Goal: Information Seeking & Learning: Learn about a topic

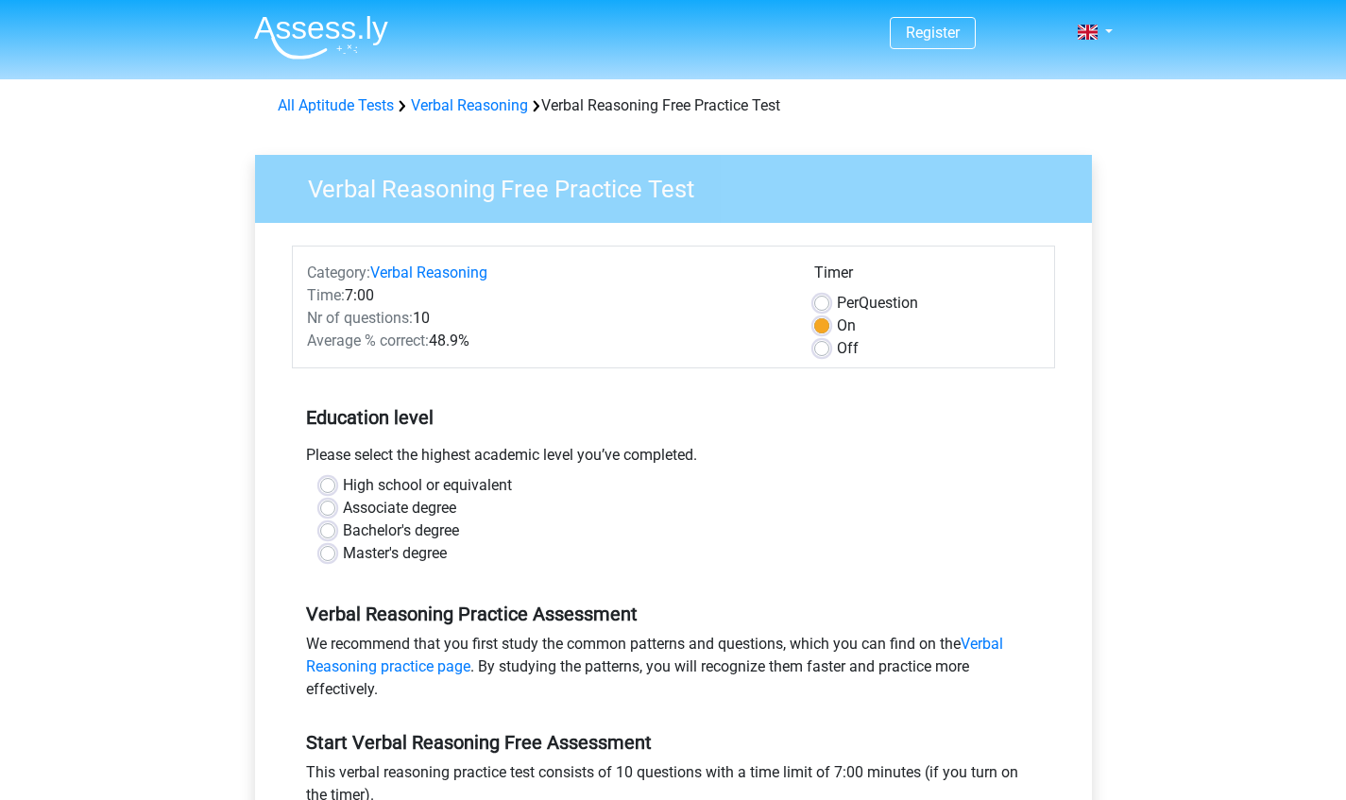
click at [450, 537] on label "Bachelor's degree" at bounding box center [401, 530] width 116 height 23
click at [335, 537] on input "Bachelor's degree" at bounding box center [327, 528] width 15 height 19
radio input "true"
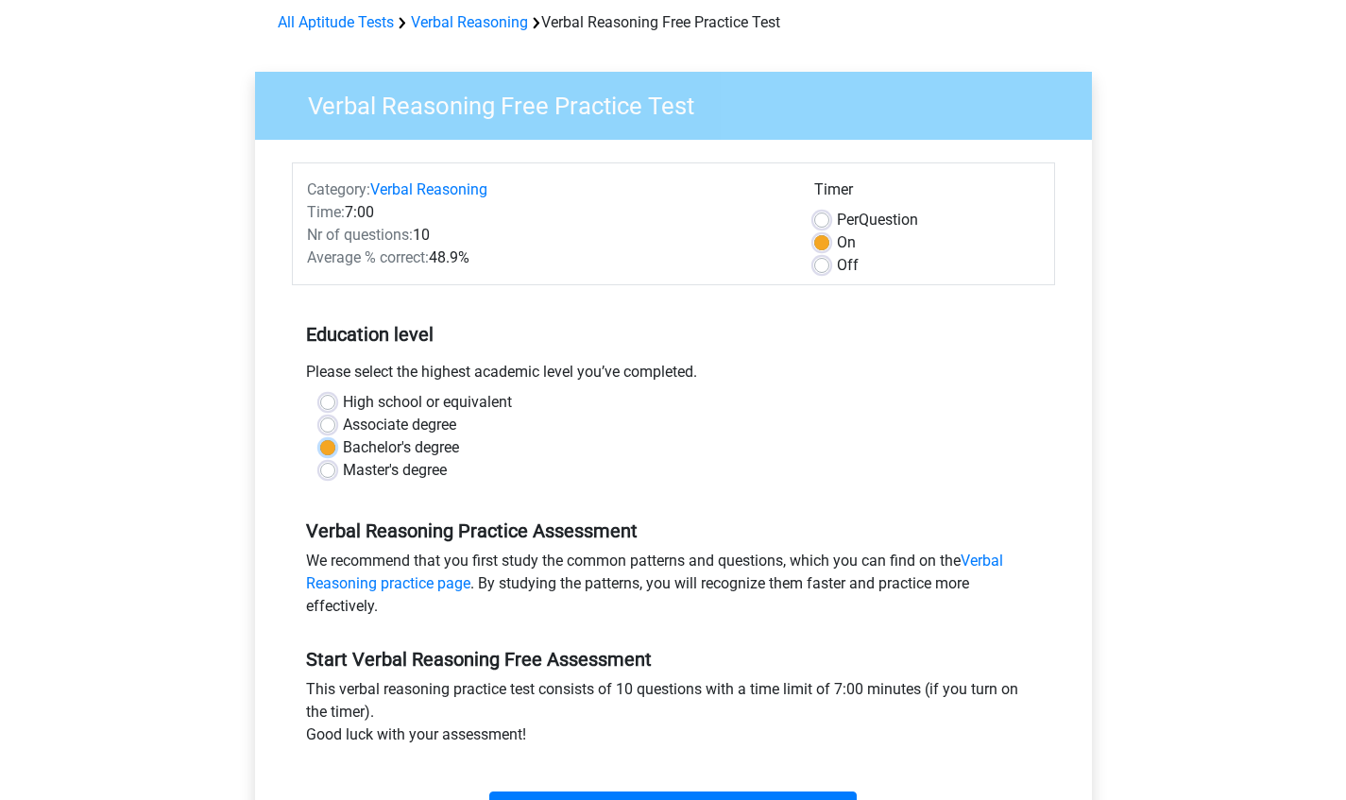
scroll to position [235, 0]
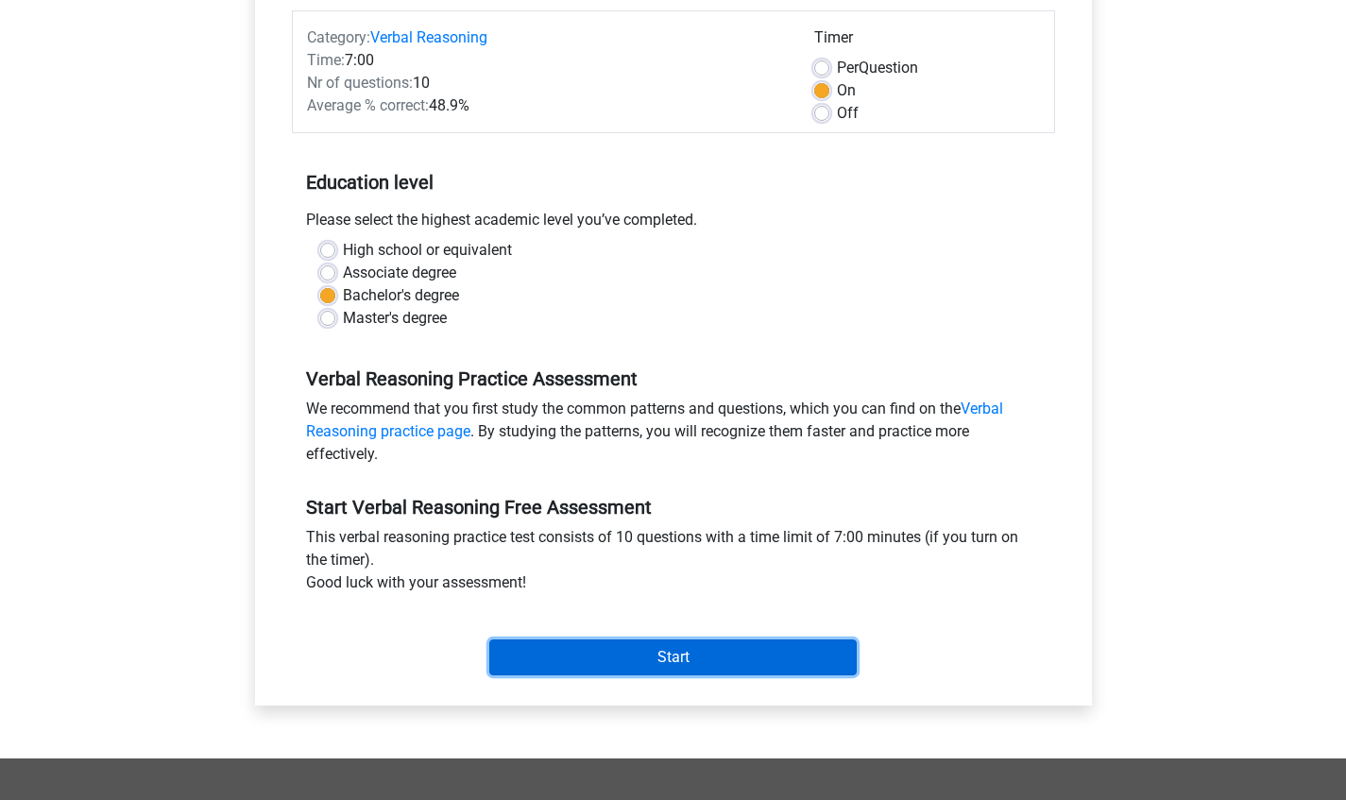
click at [527, 668] on input "Start" at bounding box center [672, 657] width 367 height 36
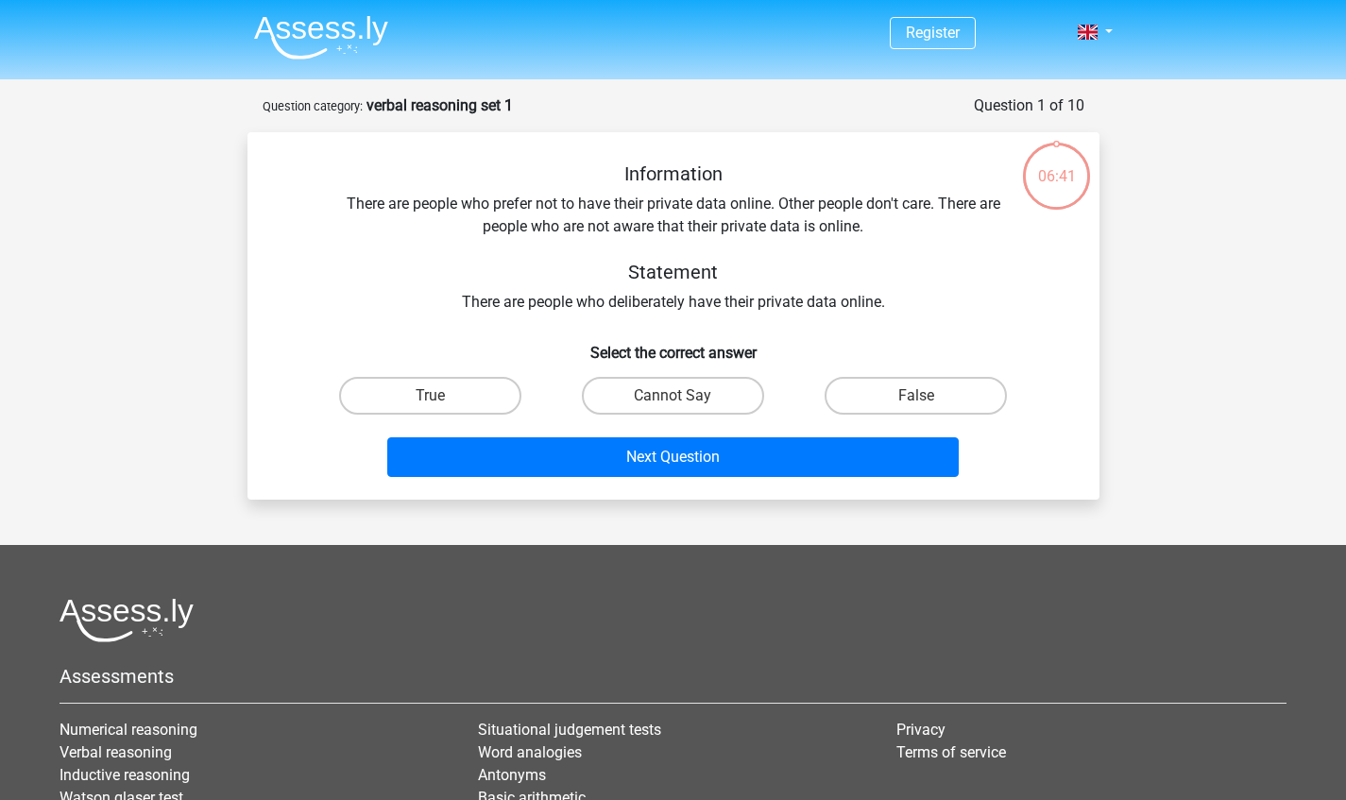
click at [646, 393] on label "Cannot Say" at bounding box center [673, 396] width 182 height 38
click at [672, 396] on input "Cannot Say" at bounding box center [678, 402] width 12 height 12
radio input "true"
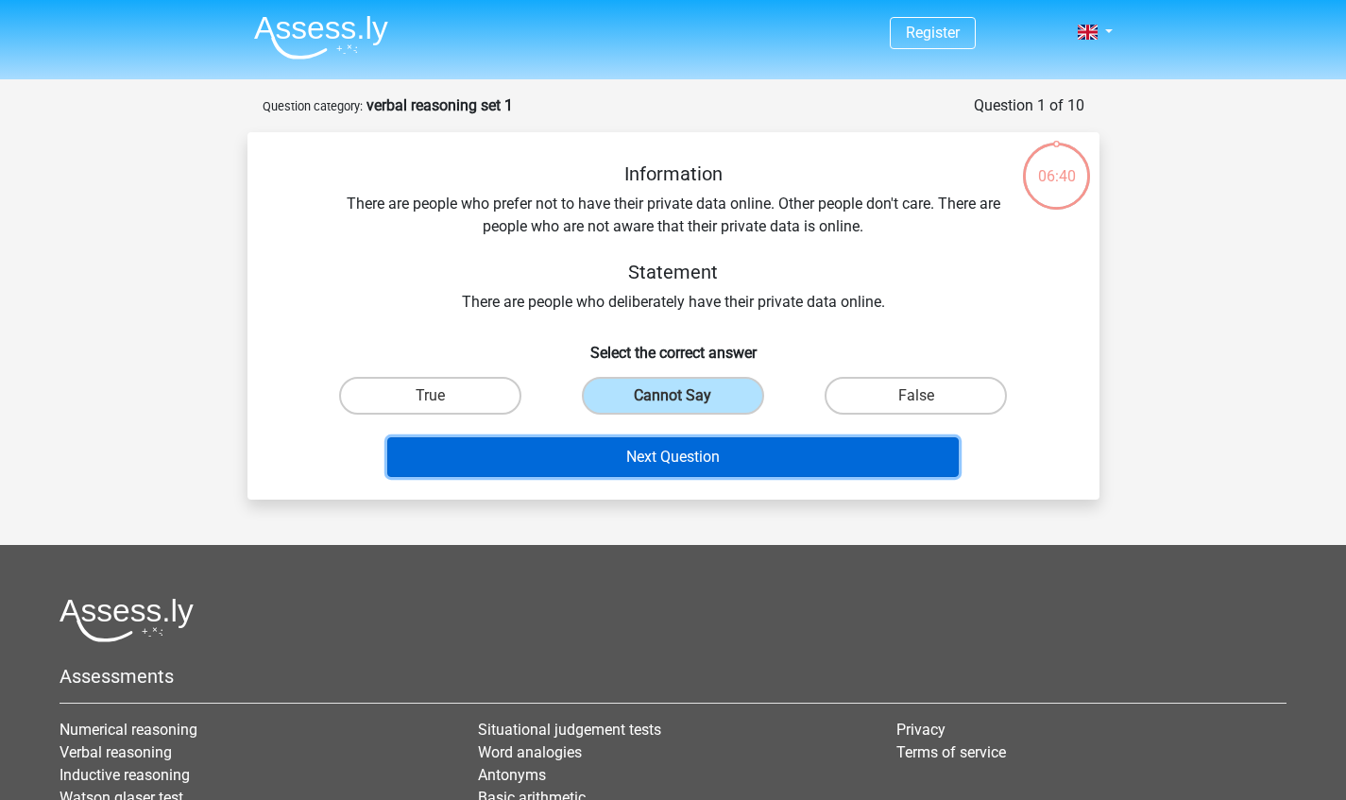
click at [568, 466] on button "Next Question" at bounding box center [672, 457] width 571 height 40
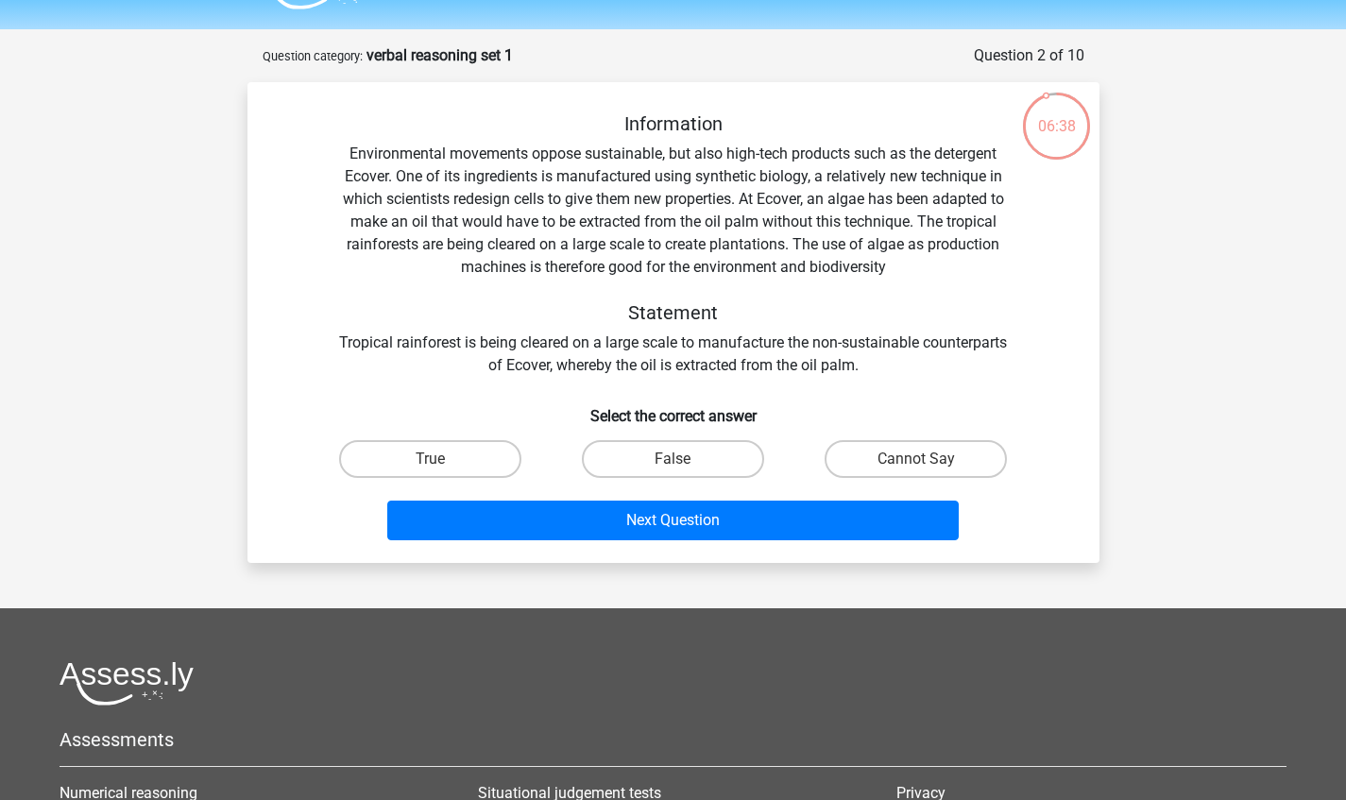
scroll to position [51, 0]
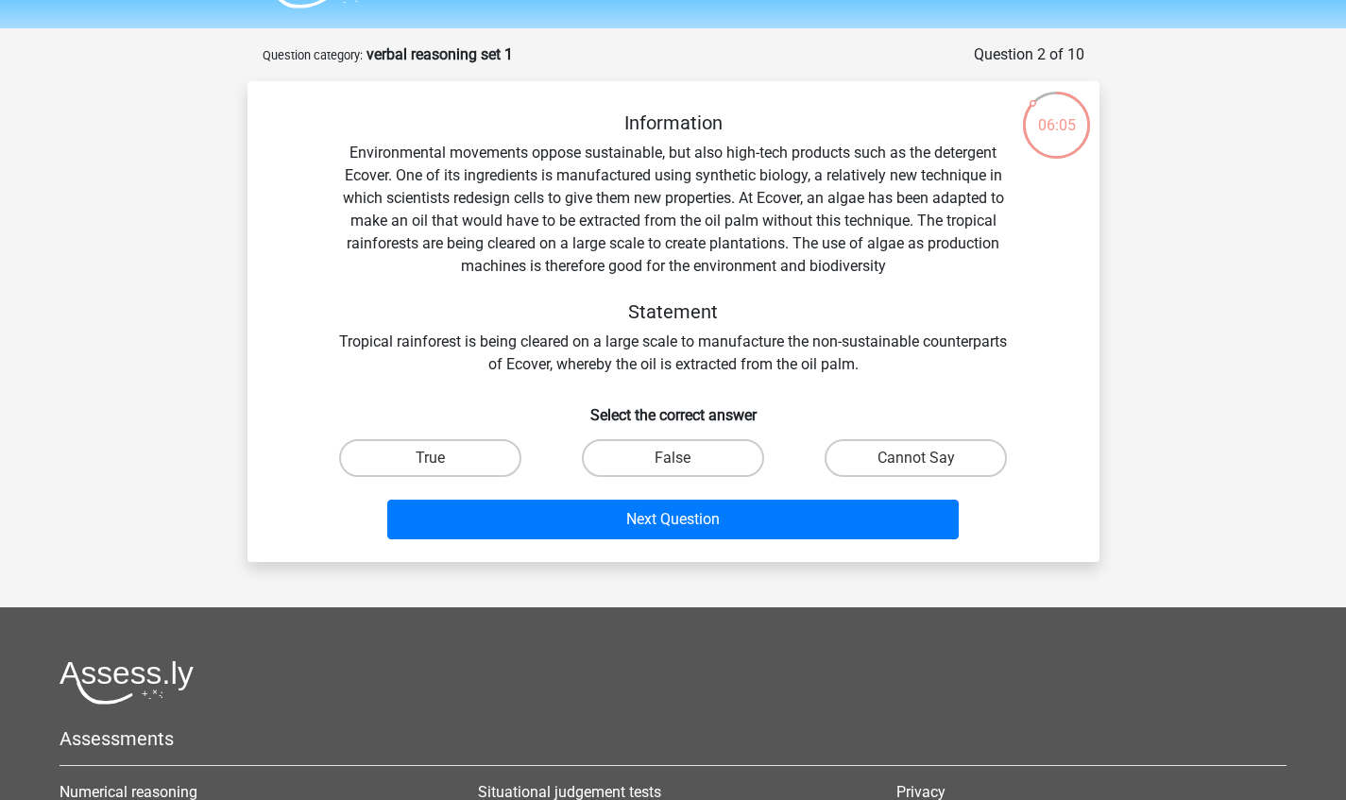
click at [669, 463] on label "False" at bounding box center [673, 458] width 182 height 38
click at [672, 463] on input "False" at bounding box center [678, 464] width 12 height 12
radio input "true"
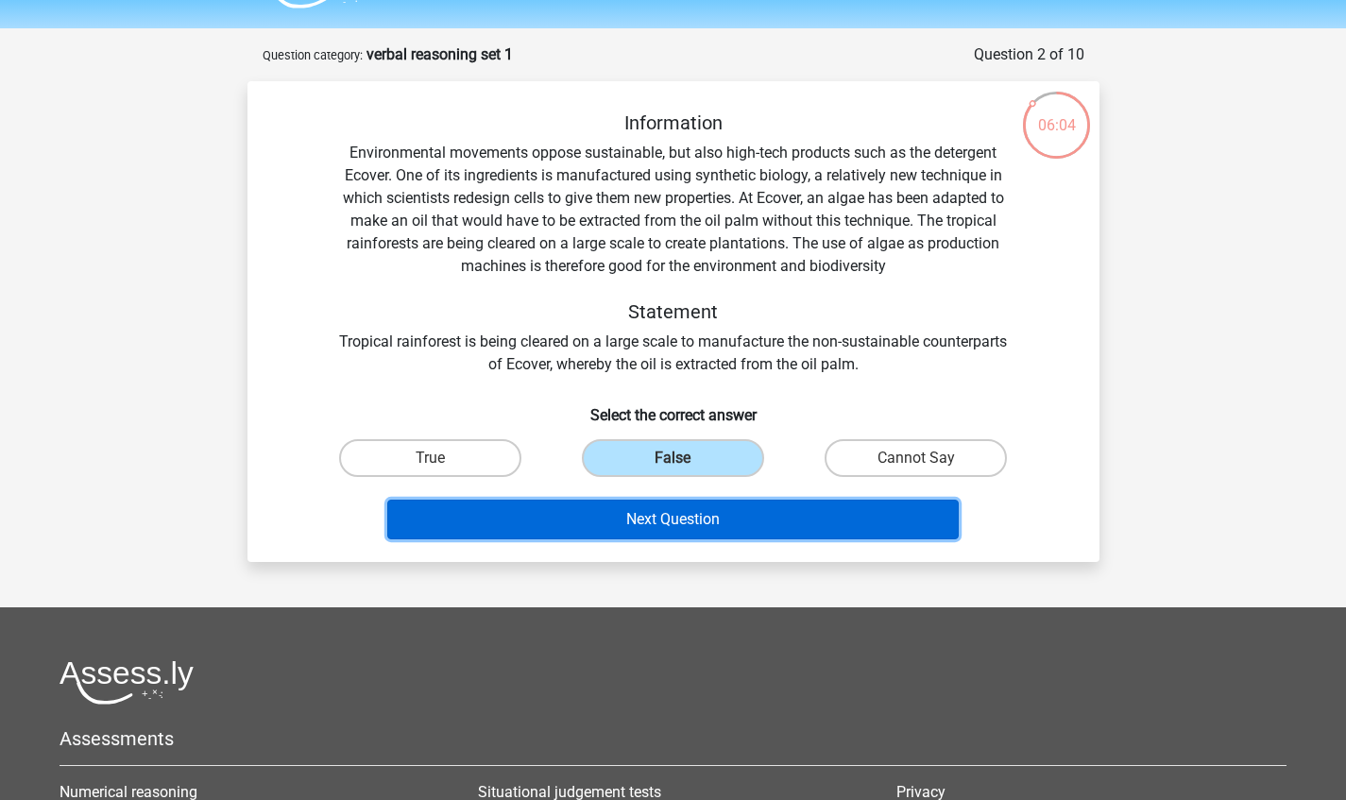
click at [568, 527] on button "Next Question" at bounding box center [672, 520] width 571 height 40
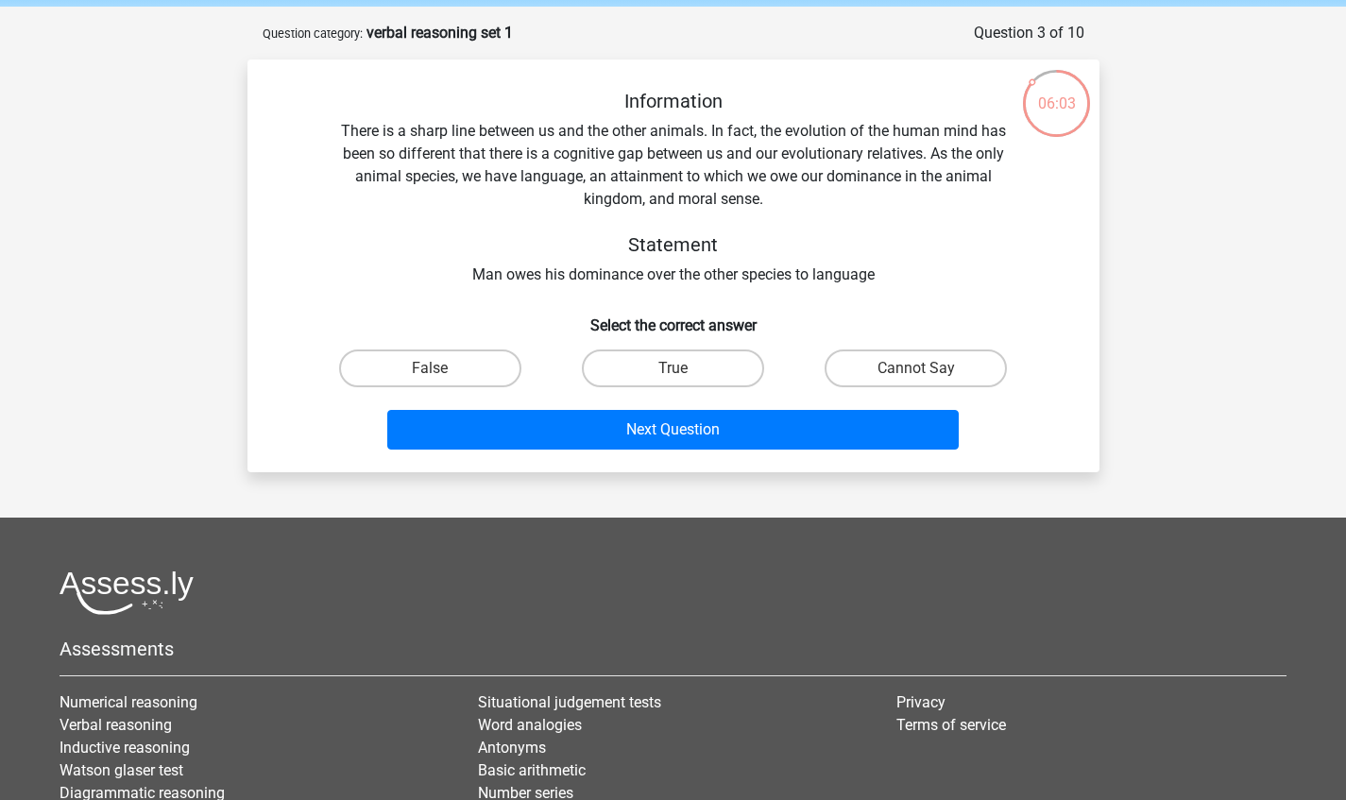
scroll to position [74, 0]
click at [670, 378] on label "True" at bounding box center [673, 367] width 182 height 38
click at [672, 378] on input "True" at bounding box center [678, 373] width 12 height 12
radio input "true"
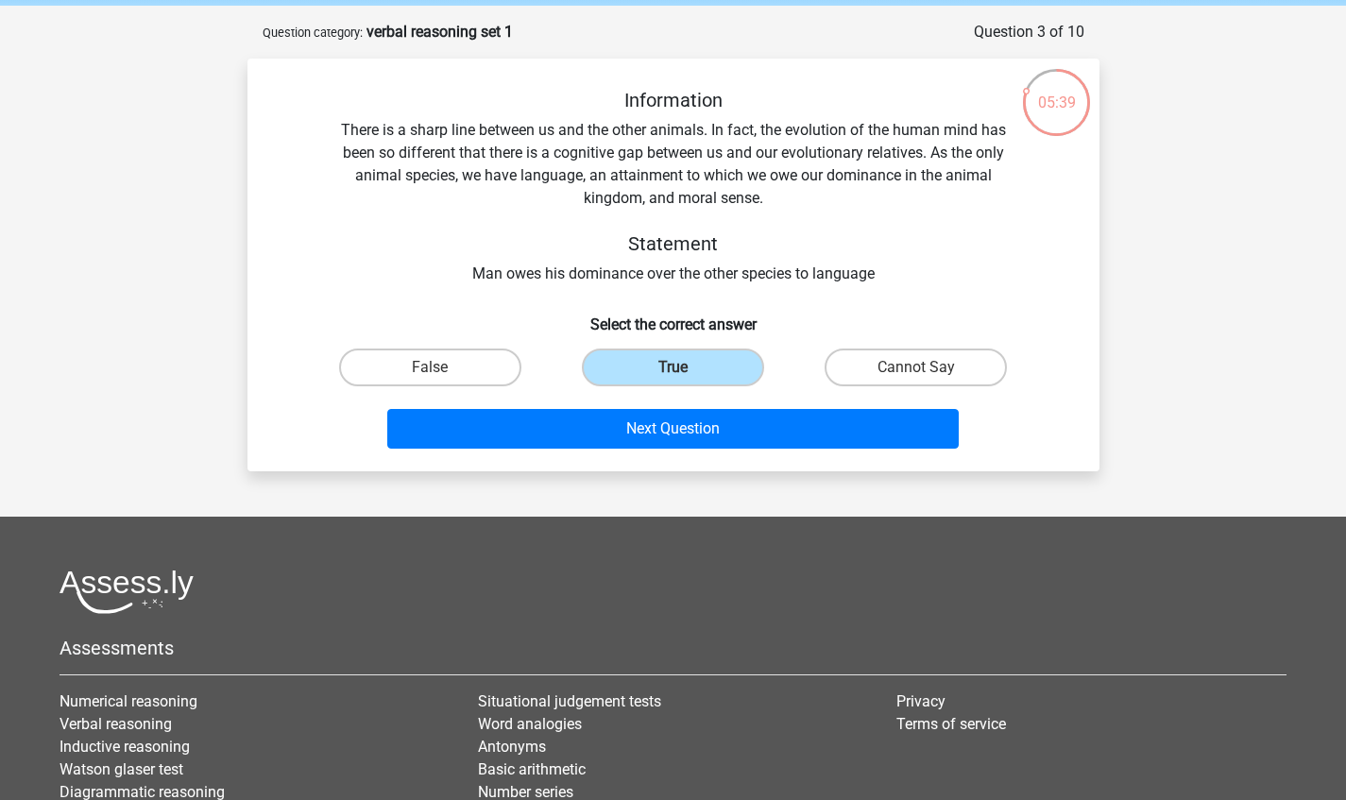
click at [610, 436] on button "Next Question" at bounding box center [672, 429] width 571 height 40
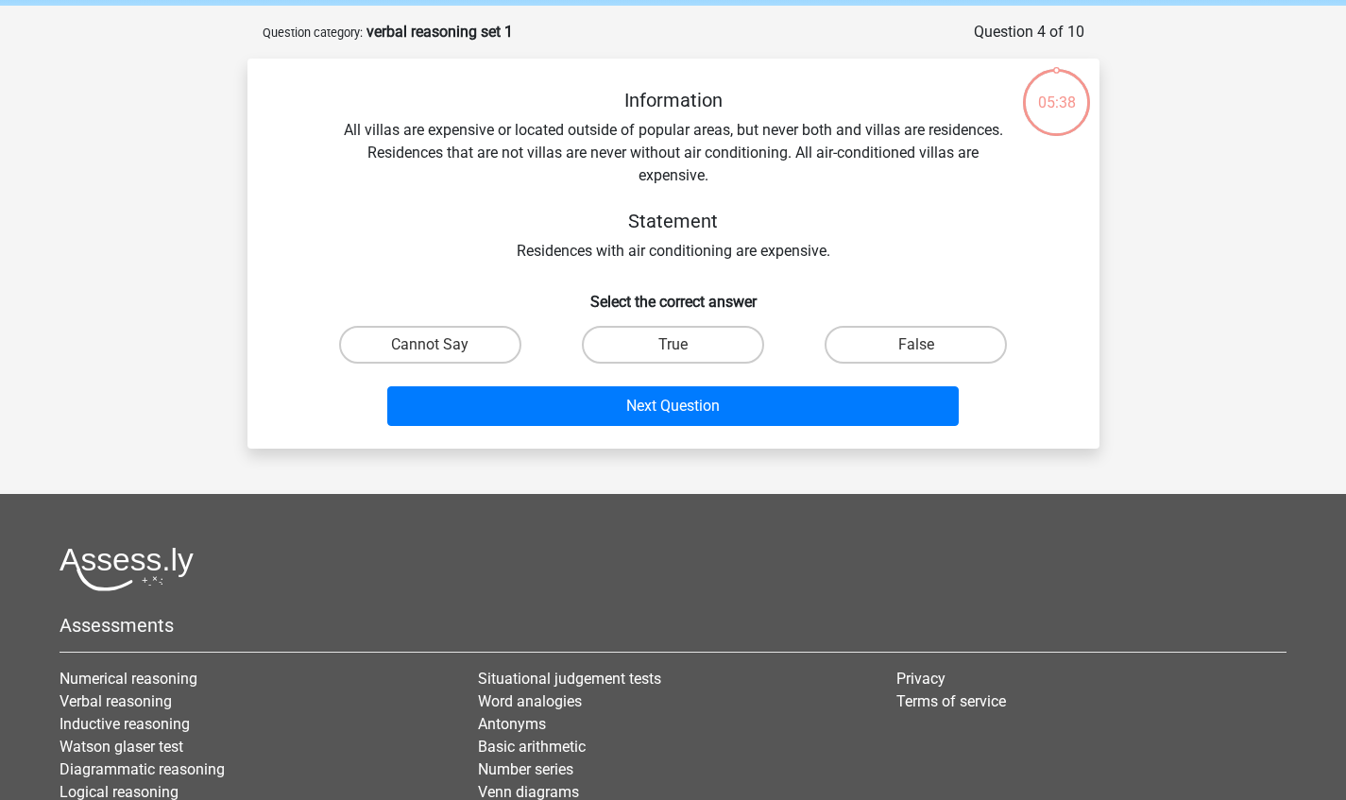
scroll to position [94, 0]
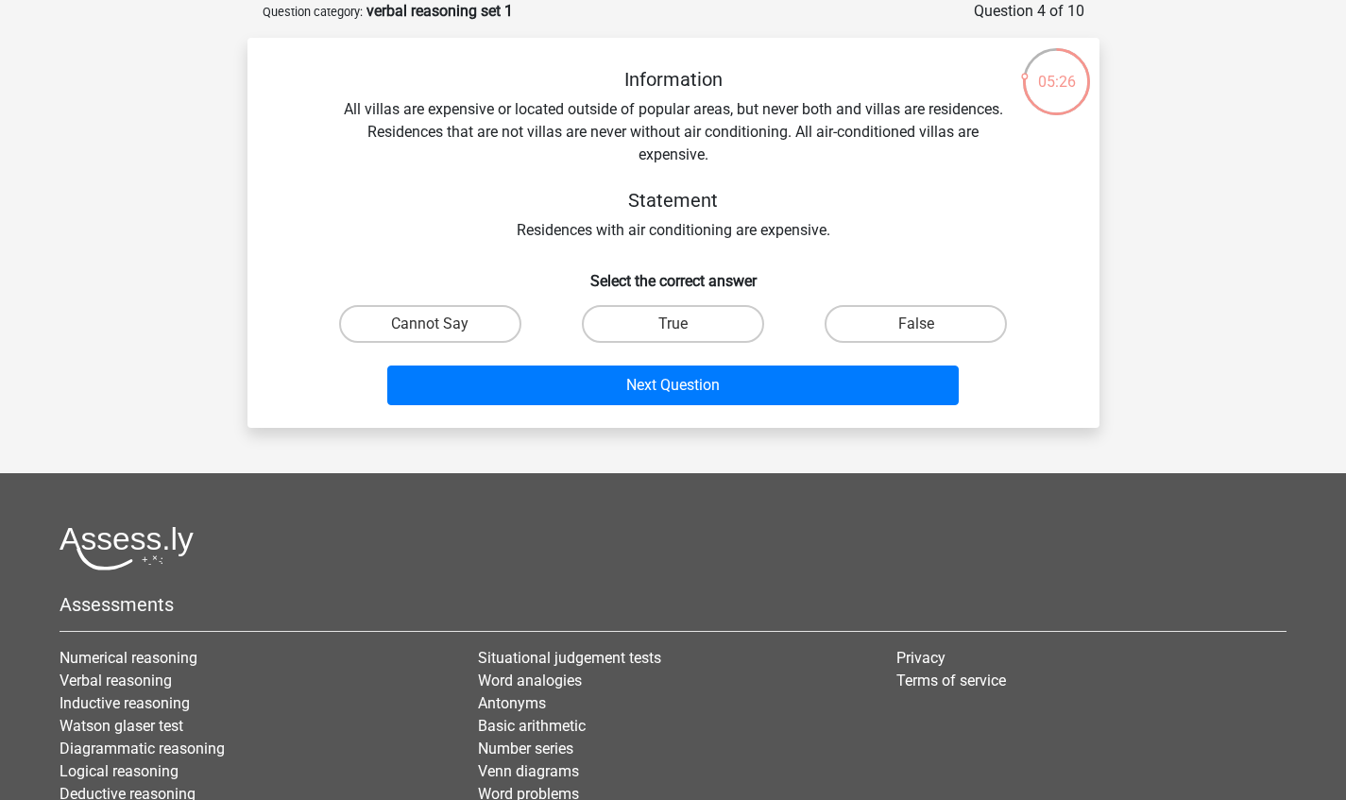
click at [679, 319] on label "True" at bounding box center [673, 324] width 182 height 38
click at [679, 324] on input "True" at bounding box center [678, 330] width 12 height 12
radio input "true"
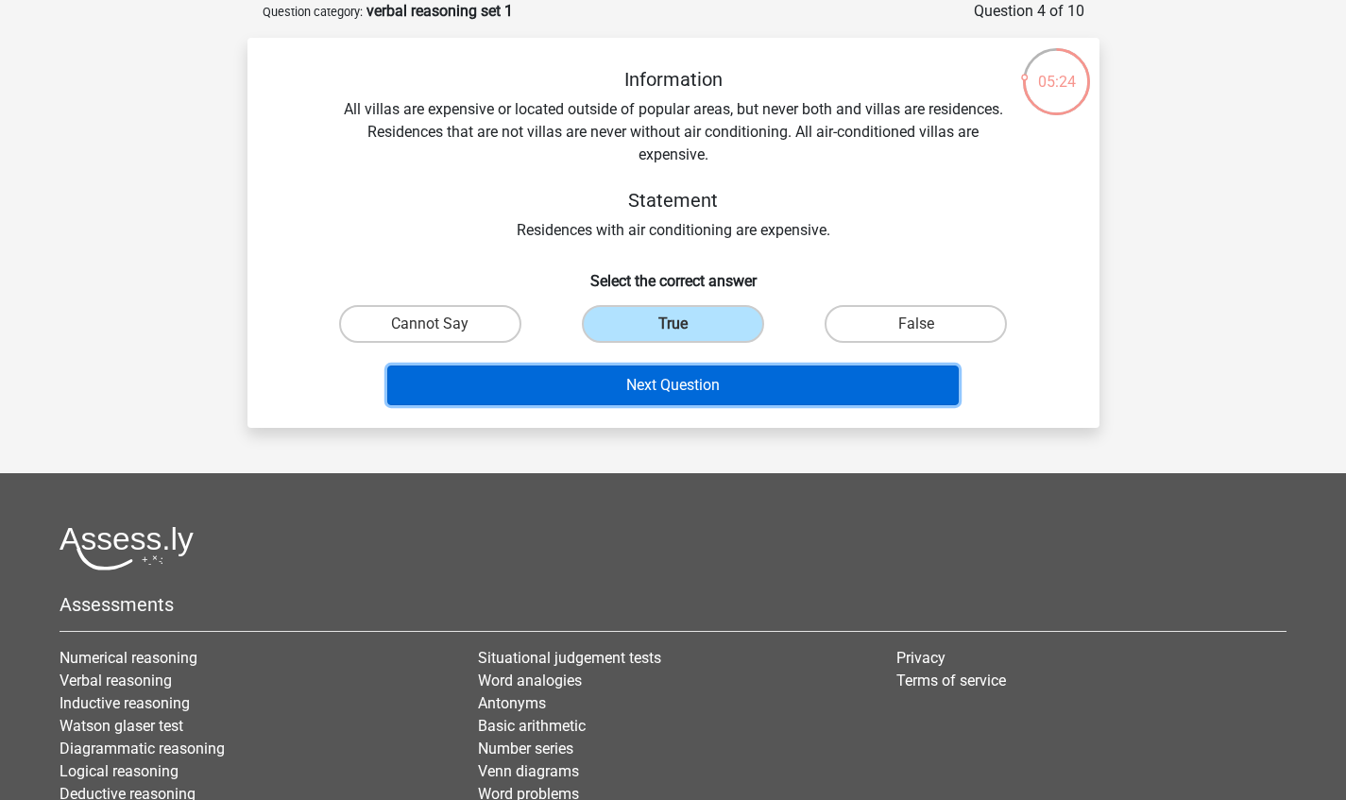
click at [488, 390] on button "Next Question" at bounding box center [672, 385] width 571 height 40
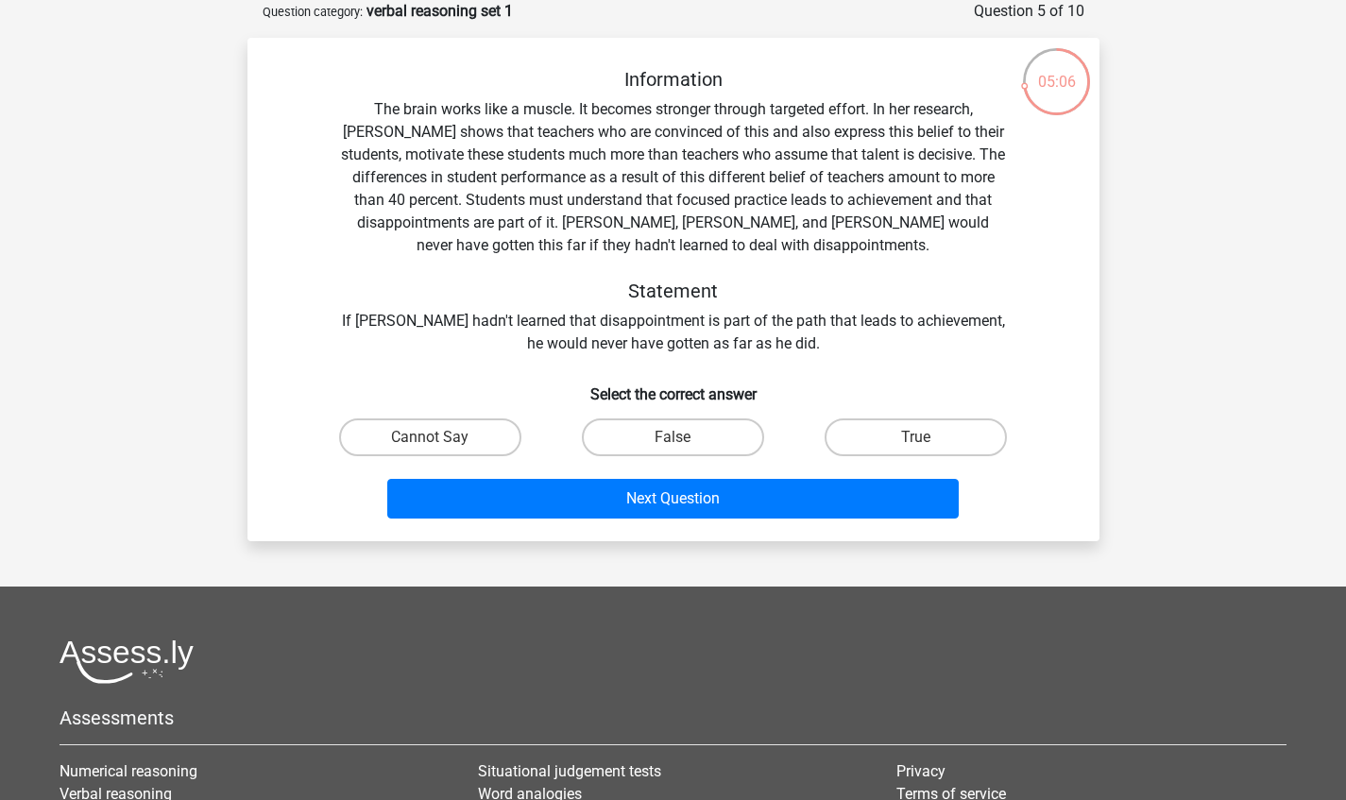
click at [943, 431] on label "True" at bounding box center [915, 437] width 182 height 38
click at [928, 437] on input "True" at bounding box center [922, 443] width 12 height 12
radio input "true"
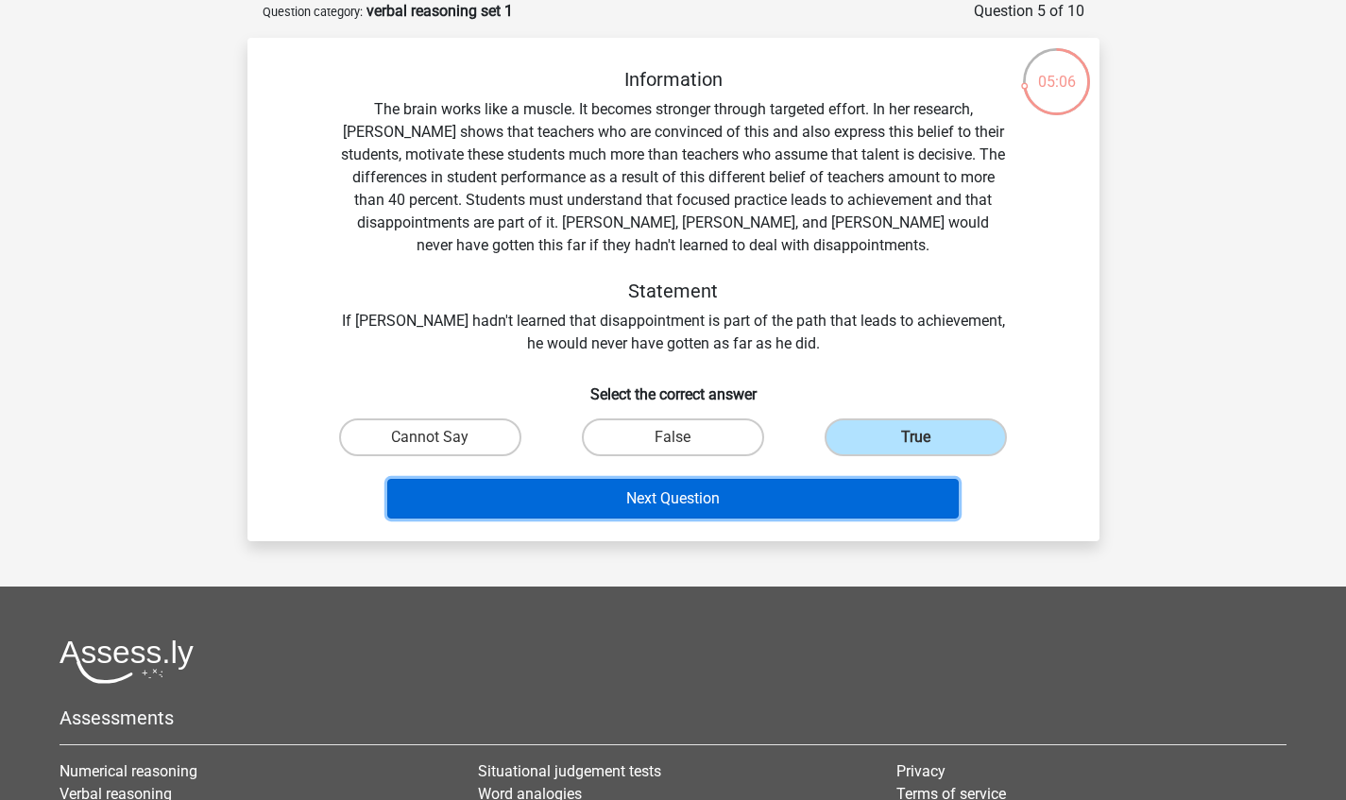
click at [746, 495] on button "Next Question" at bounding box center [672, 499] width 571 height 40
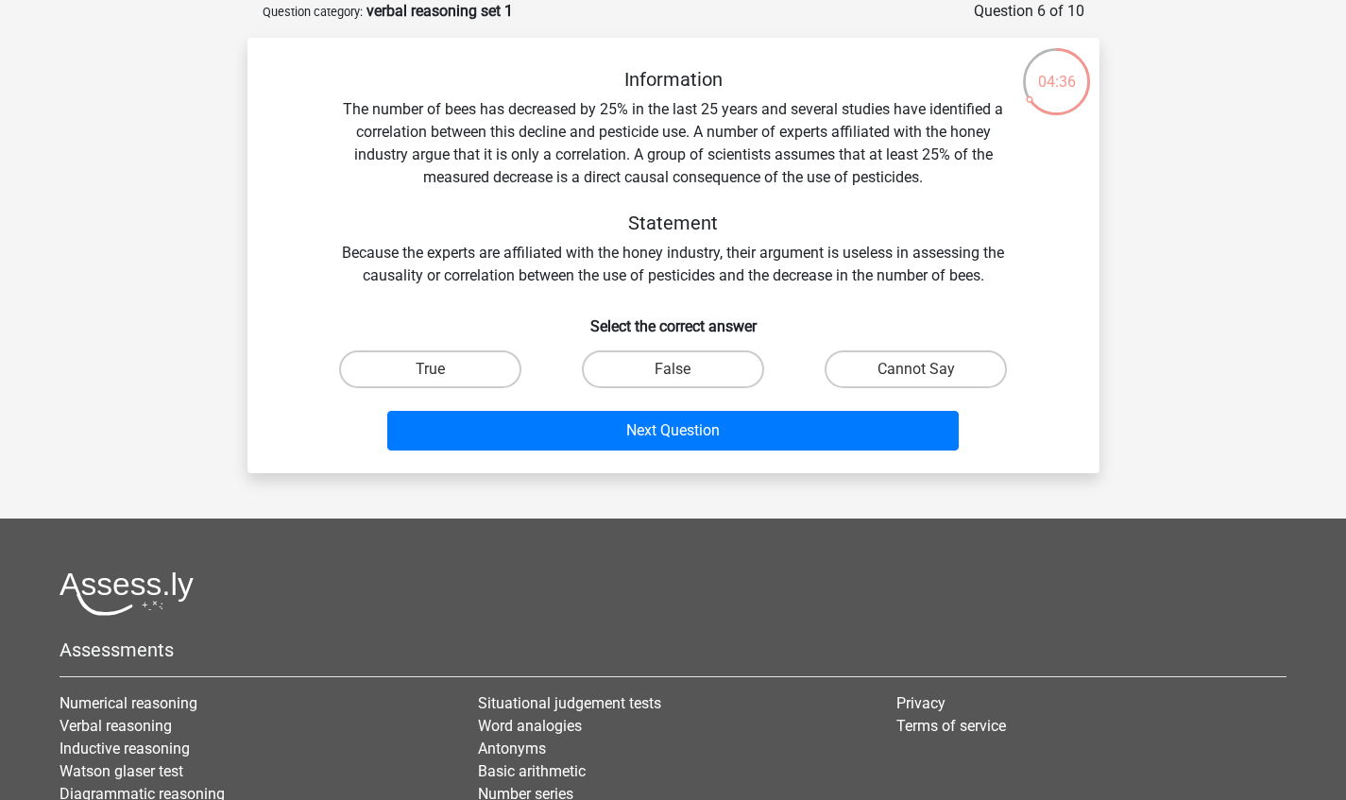
click at [907, 365] on label "Cannot Say" at bounding box center [915, 369] width 182 height 38
click at [916, 369] on input "Cannot Say" at bounding box center [922, 375] width 12 height 12
radio input "true"
click at [782, 438] on button "Next Question" at bounding box center [672, 431] width 571 height 40
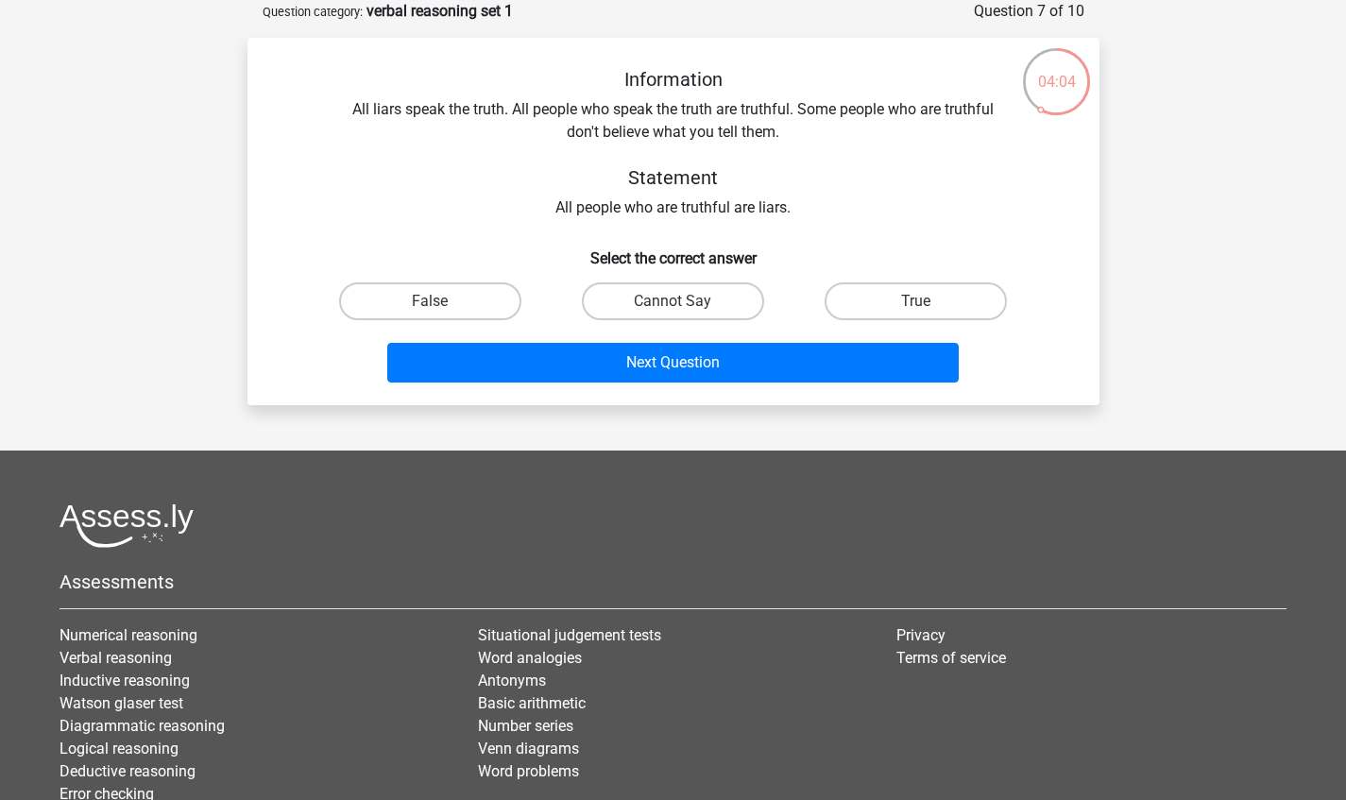
click at [686, 303] on label "Cannot Say" at bounding box center [673, 301] width 182 height 38
click at [685, 303] on input "Cannot Say" at bounding box center [678, 307] width 12 height 12
radio input "true"
click at [440, 318] on label "False" at bounding box center [430, 301] width 182 height 38
click at [440, 314] on input "False" at bounding box center [436, 307] width 12 height 12
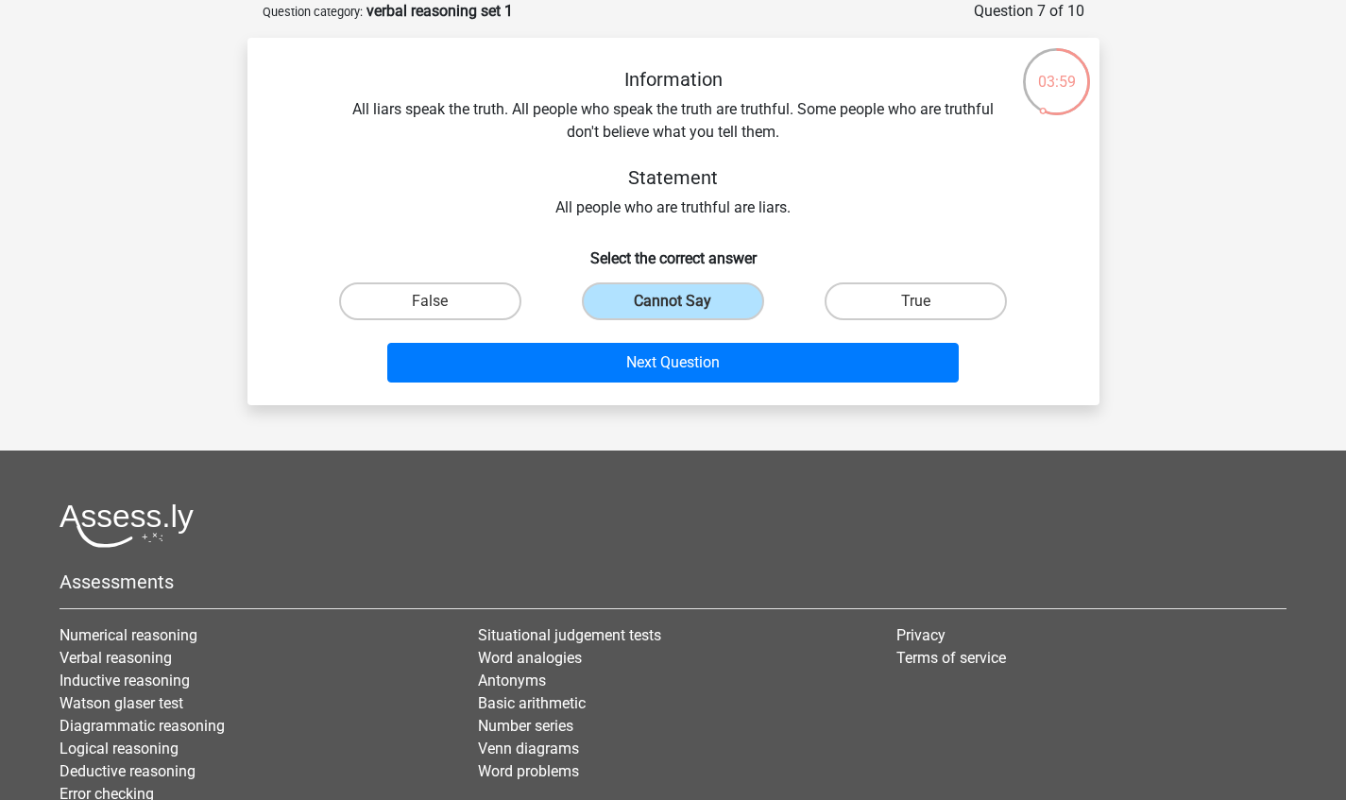
radio input "true"
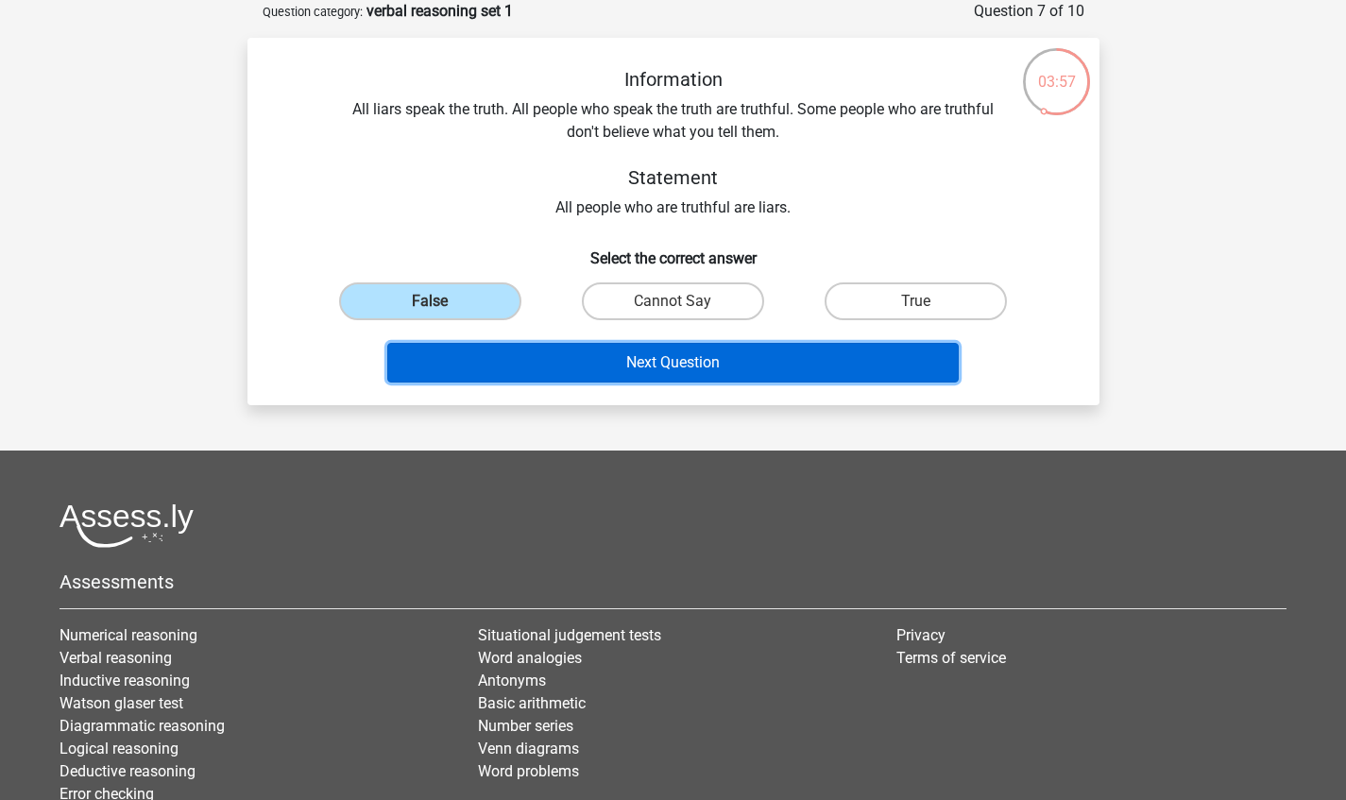
click at [551, 382] on button "Next Question" at bounding box center [672, 363] width 571 height 40
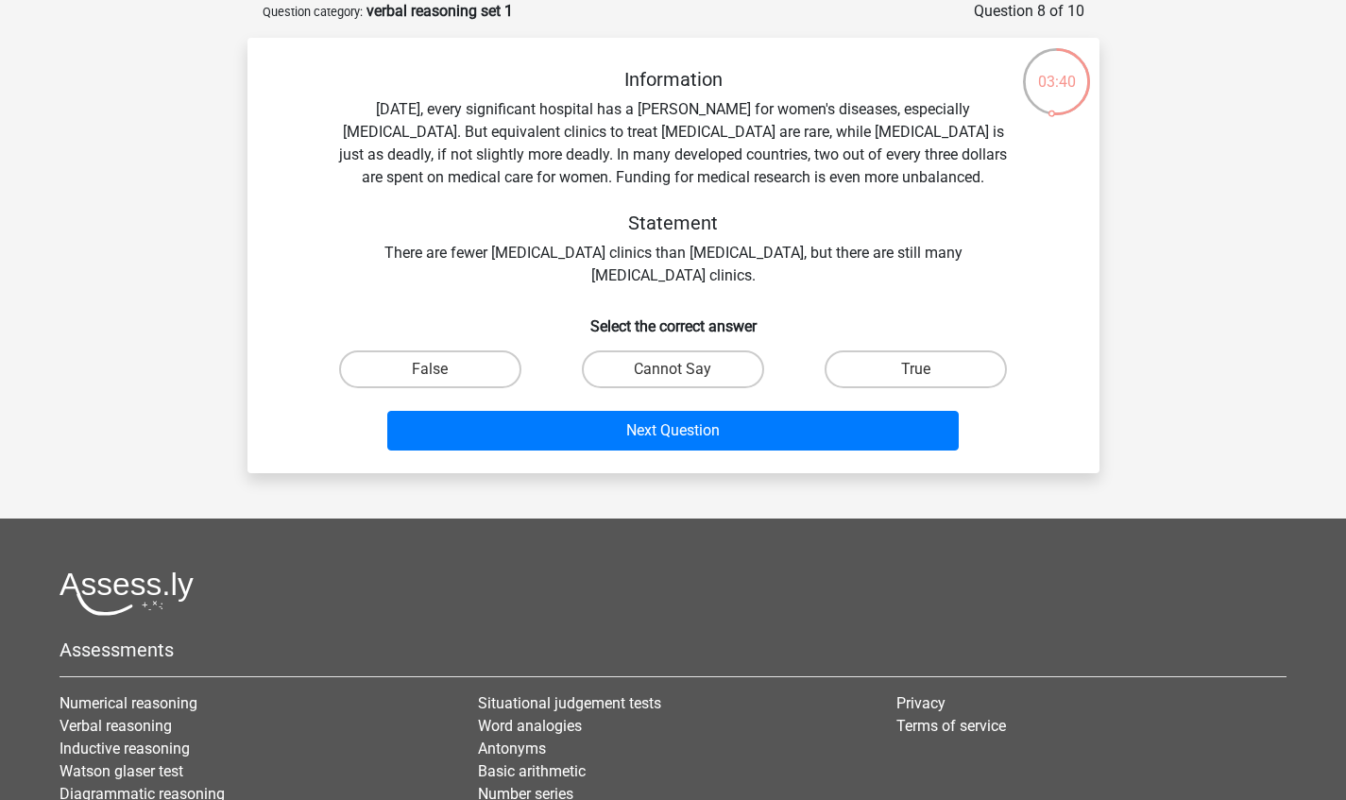
click at [637, 382] on label "Cannot Say" at bounding box center [673, 369] width 182 height 38
click at [672, 381] on input "Cannot Say" at bounding box center [678, 375] width 12 height 12
radio input "true"
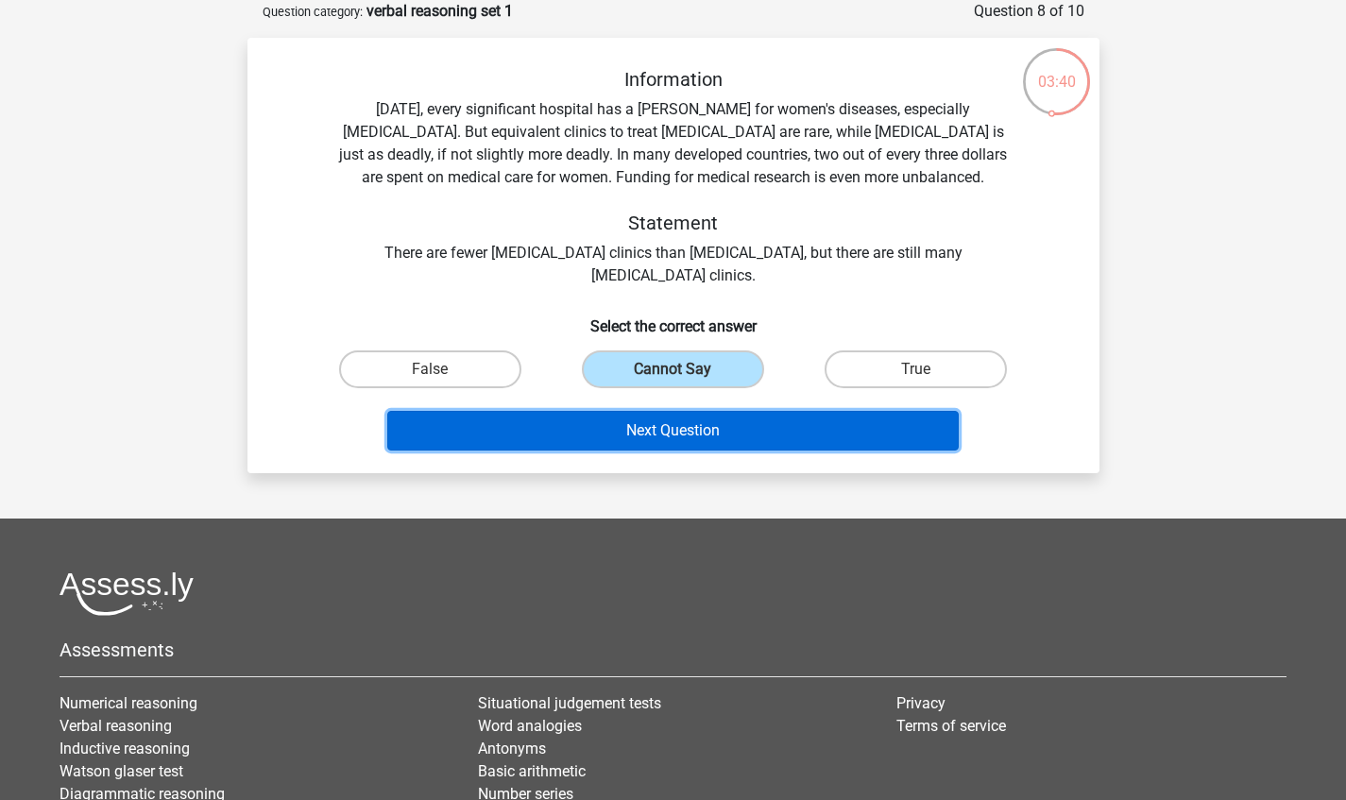
click at [602, 444] on button "Next Question" at bounding box center [672, 431] width 571 height 40
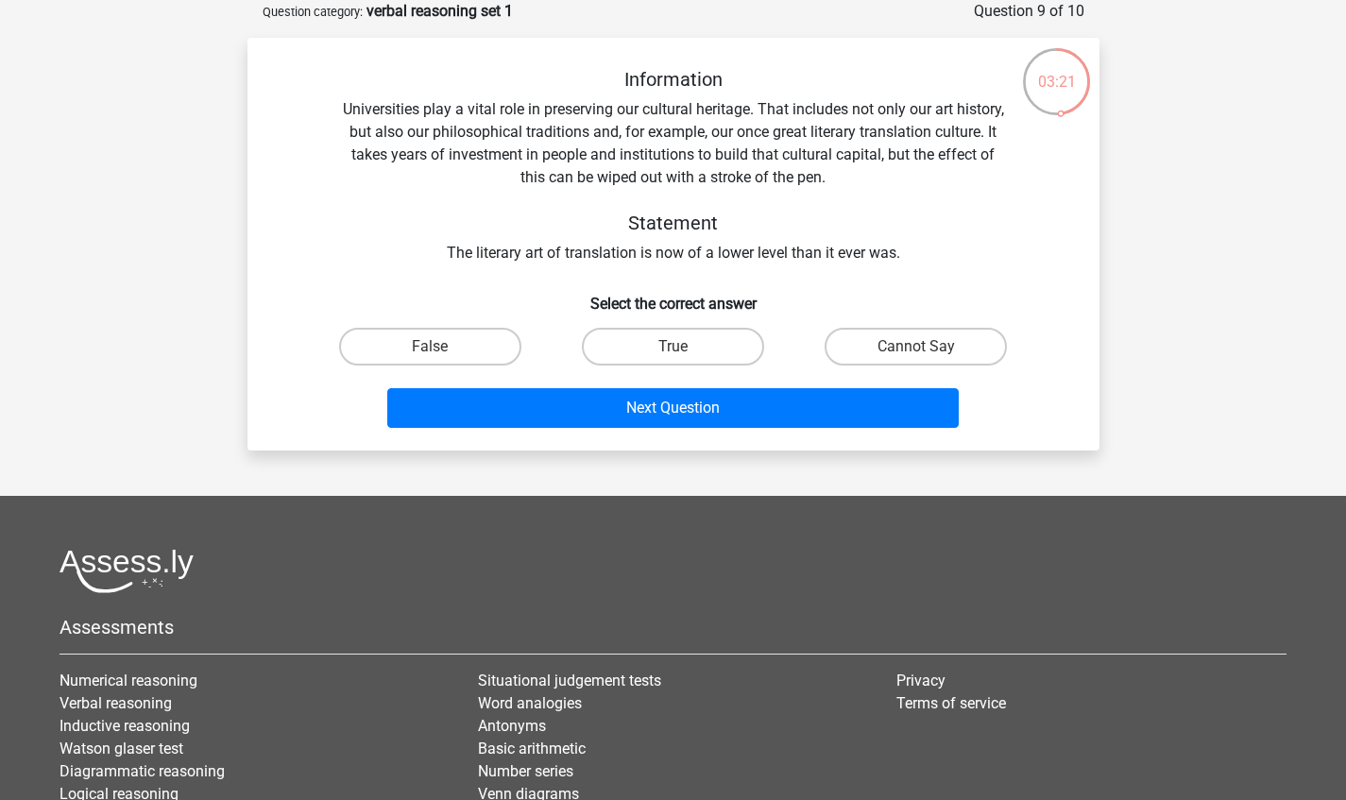
click at [886, 358] on label "Cannot Say" at bounding box center [915, 347] width 182 height 38
click at [916, 358] on input "Cannot Say" at bounding box center [922, 353] width 12 height 12
radio input "true"
click at [767, 422] on button "Next Question" at bounding box center [672, 408] width 571 height 40
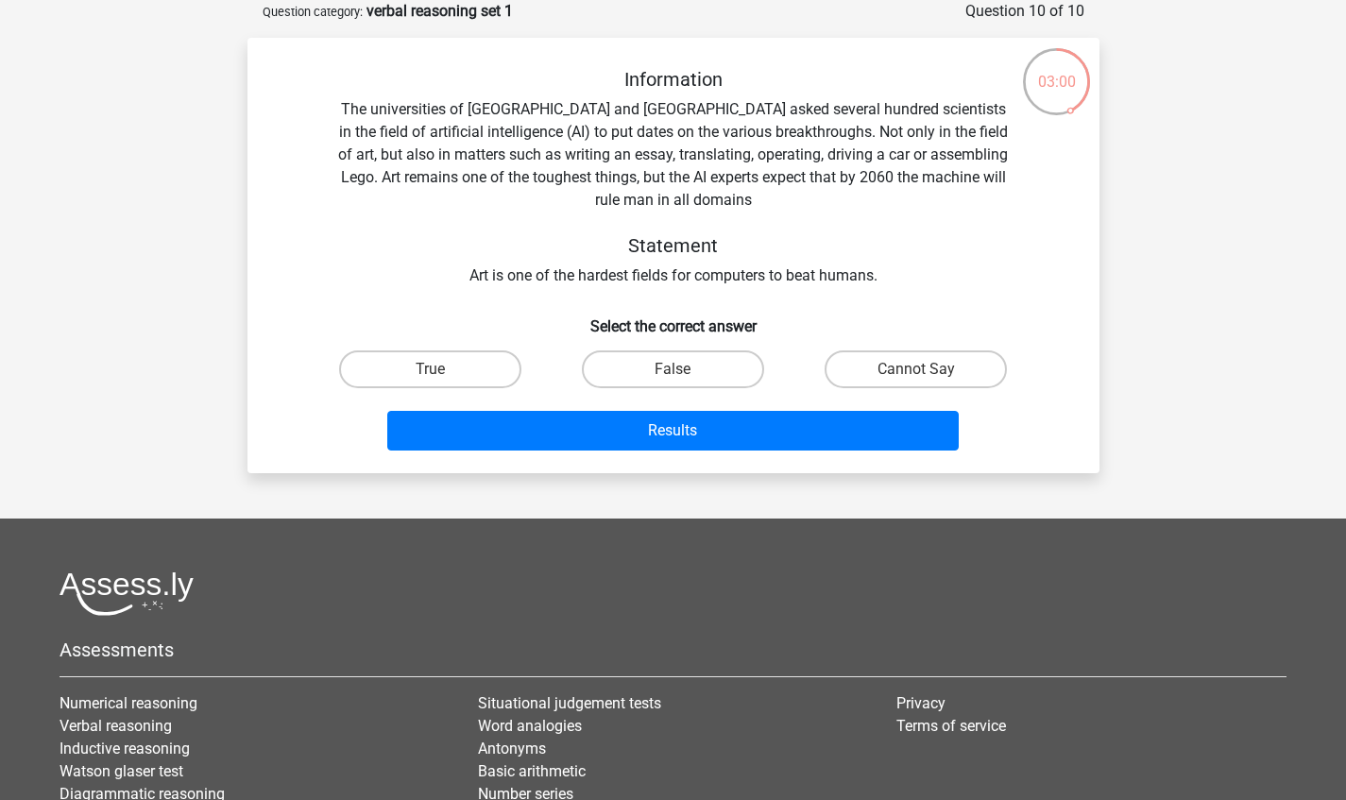
click at [415, 376] on label "True" at bounding box center [430, 369] width 182 height 38
click at [430, 376] on input "True" at bounding box center [436, 375] width 12 height 12
radio input "true"
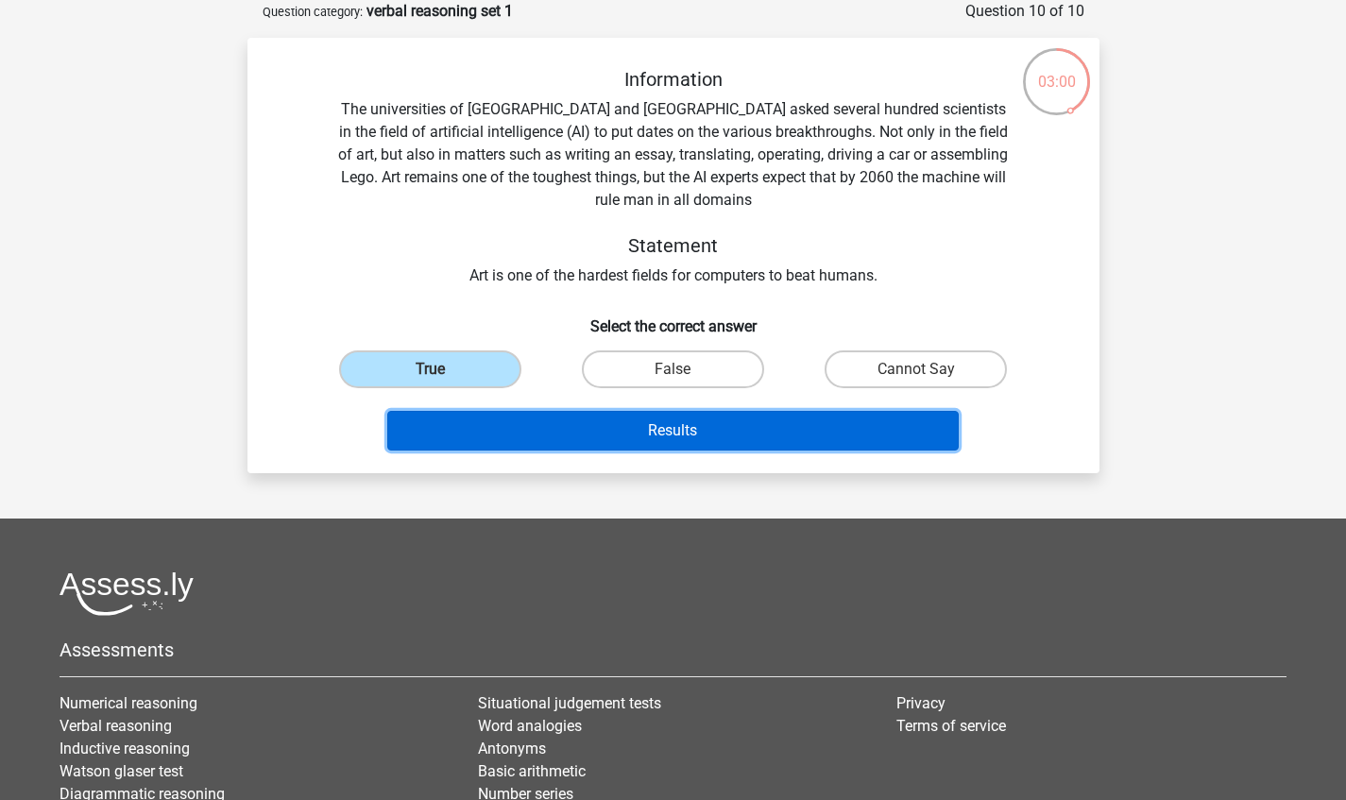
click at [441, 440] on button "Results" at bounding box center [672, 431] width 571 height 40
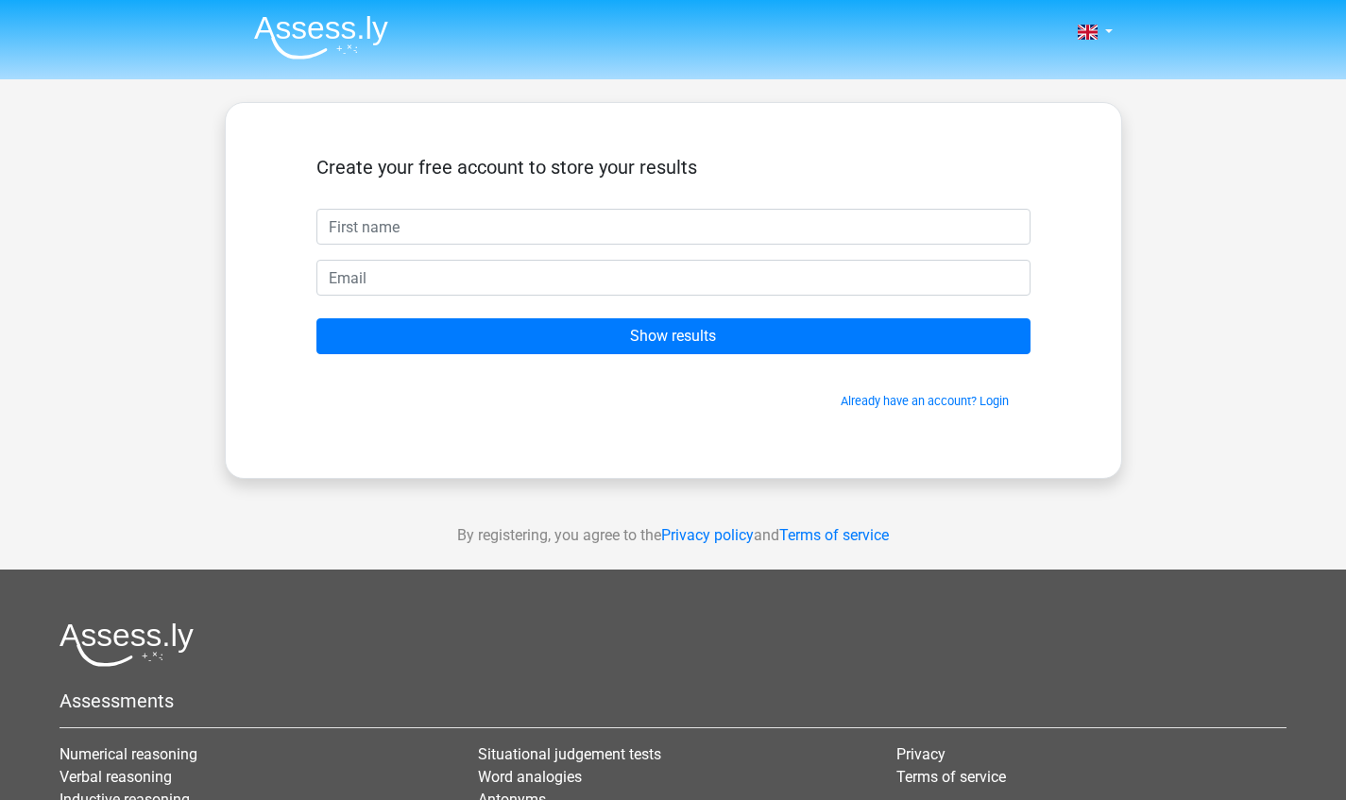
click at [420, 228] on input "text" at bounding box center [673, 227] width 714 height 36
type input "[PERSON_NAME]"
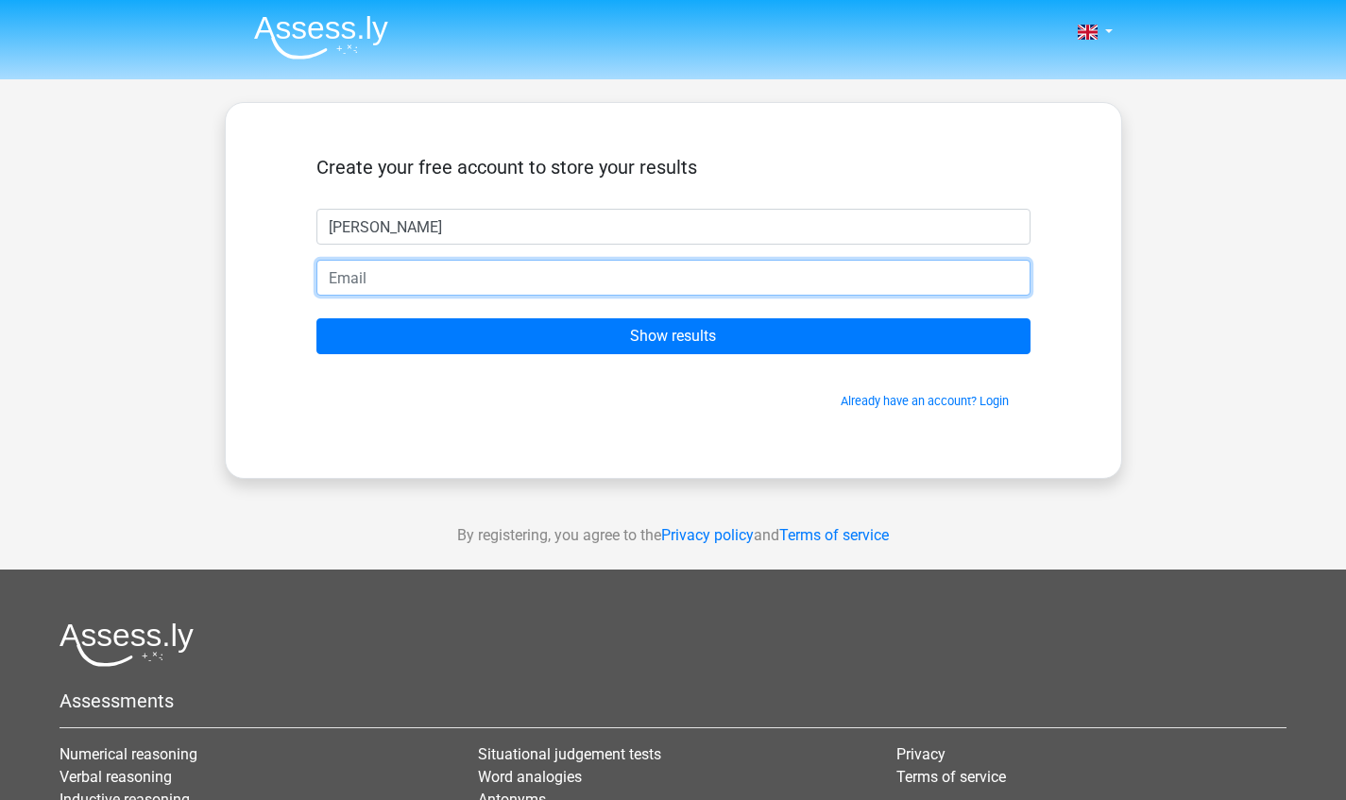
click at [626, 283] on input "email" at bounding box center [673, 278] width 714 height 36
type input "[EMAIL_ADDRESS][DOMAIN_NAME]"
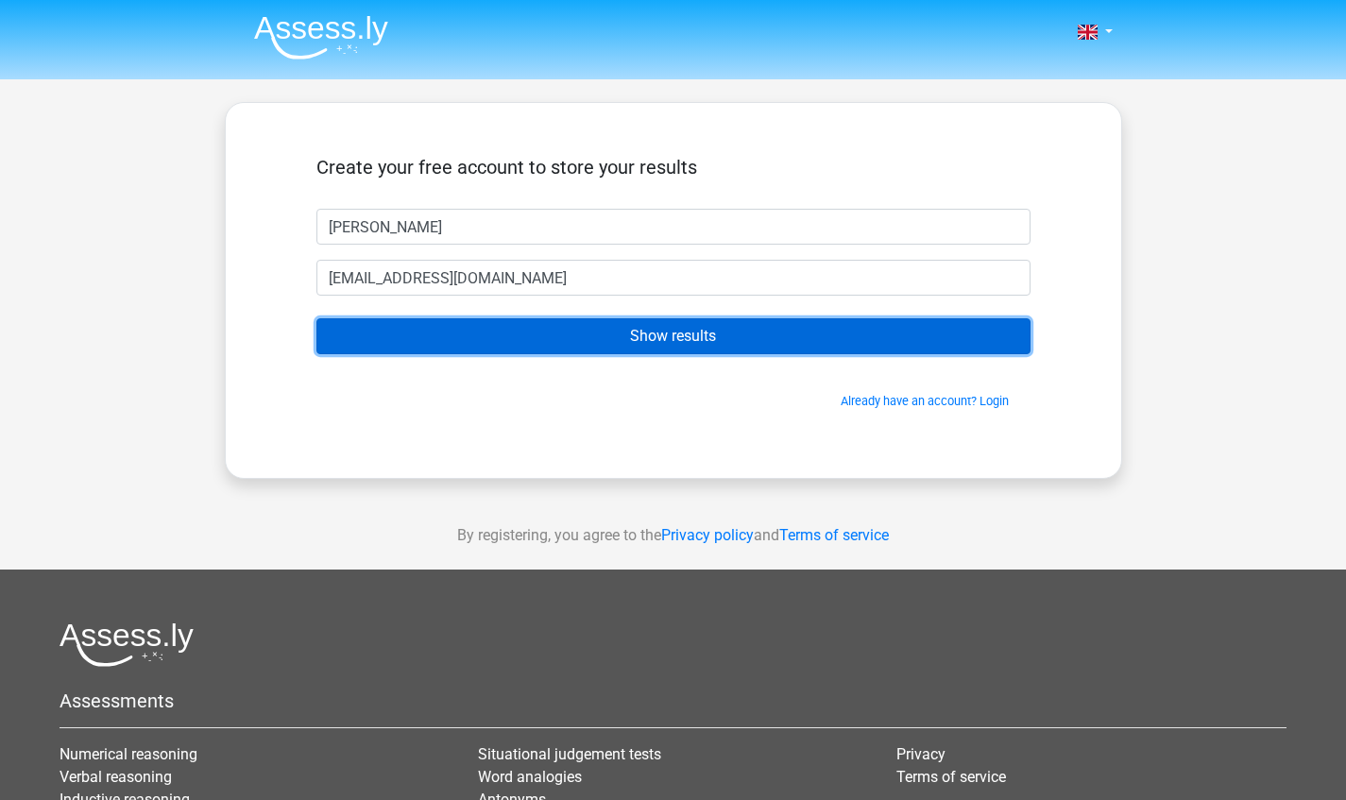
click at [758, 347] on input "Show results" at bounding box center [673, 336] width 714 height 36
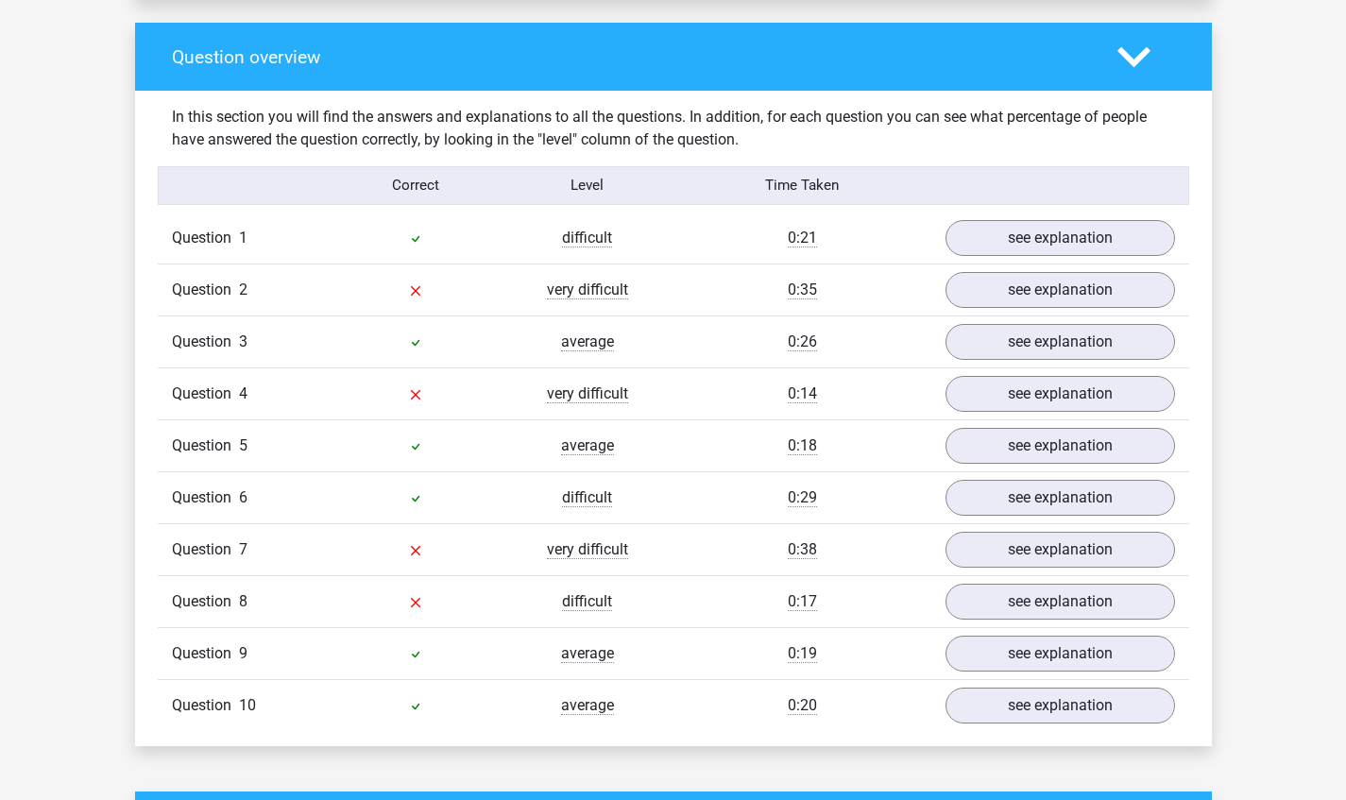
scroll to position [1444, 0]
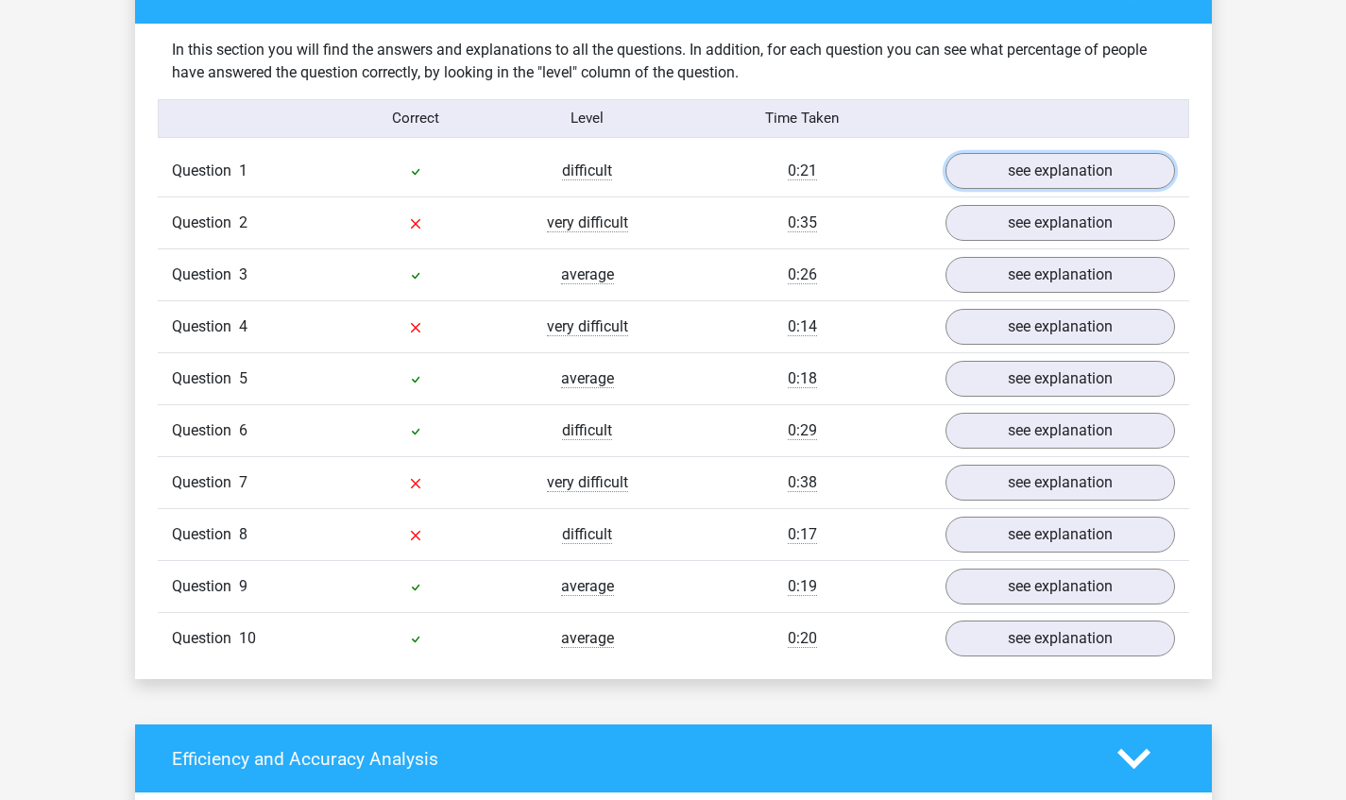
click at [1116, 173] on link "see explanation" at bounding box center [1059, 171] width 229 height 36
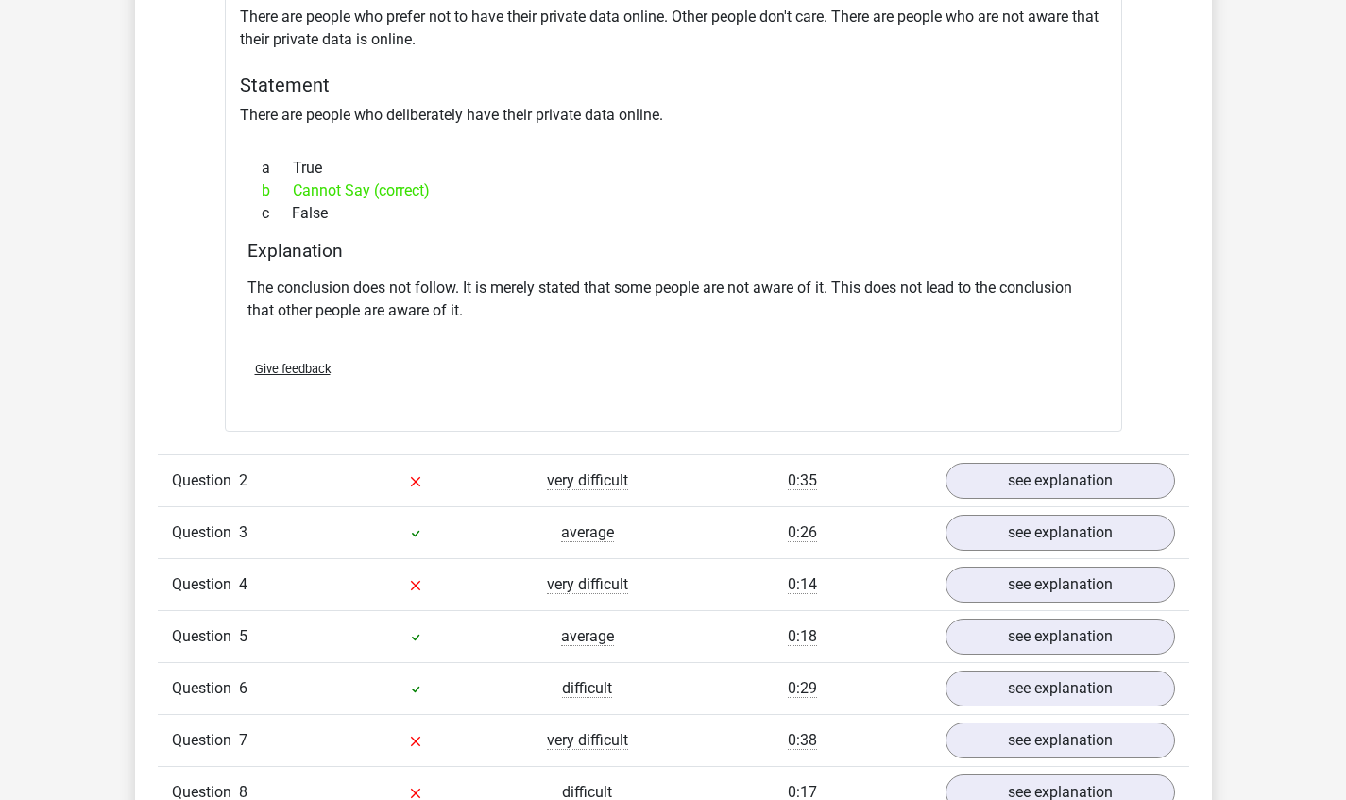
scroll to position [1711, 0]
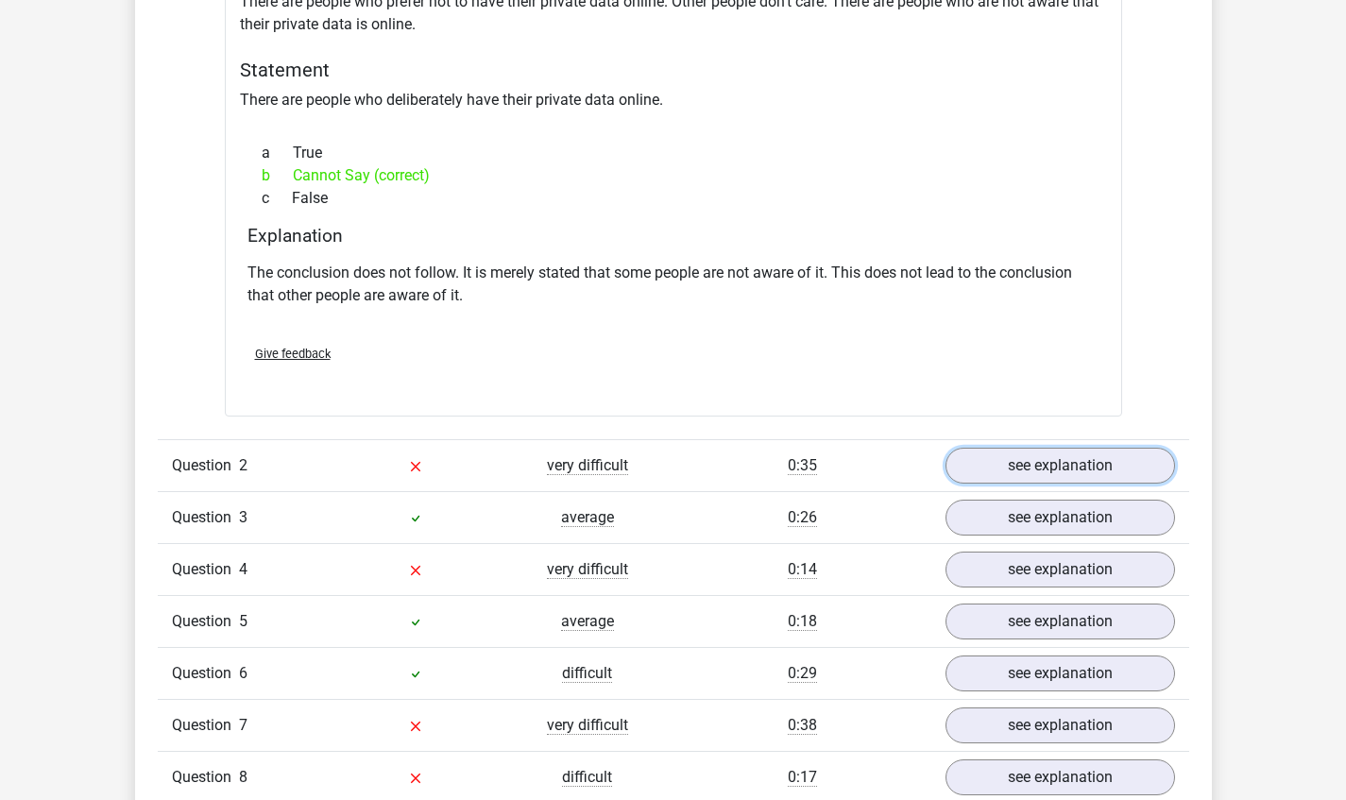
click at [1069, 470] on link "see explanation" at bounding box center [1059, 466] width 229 height 36
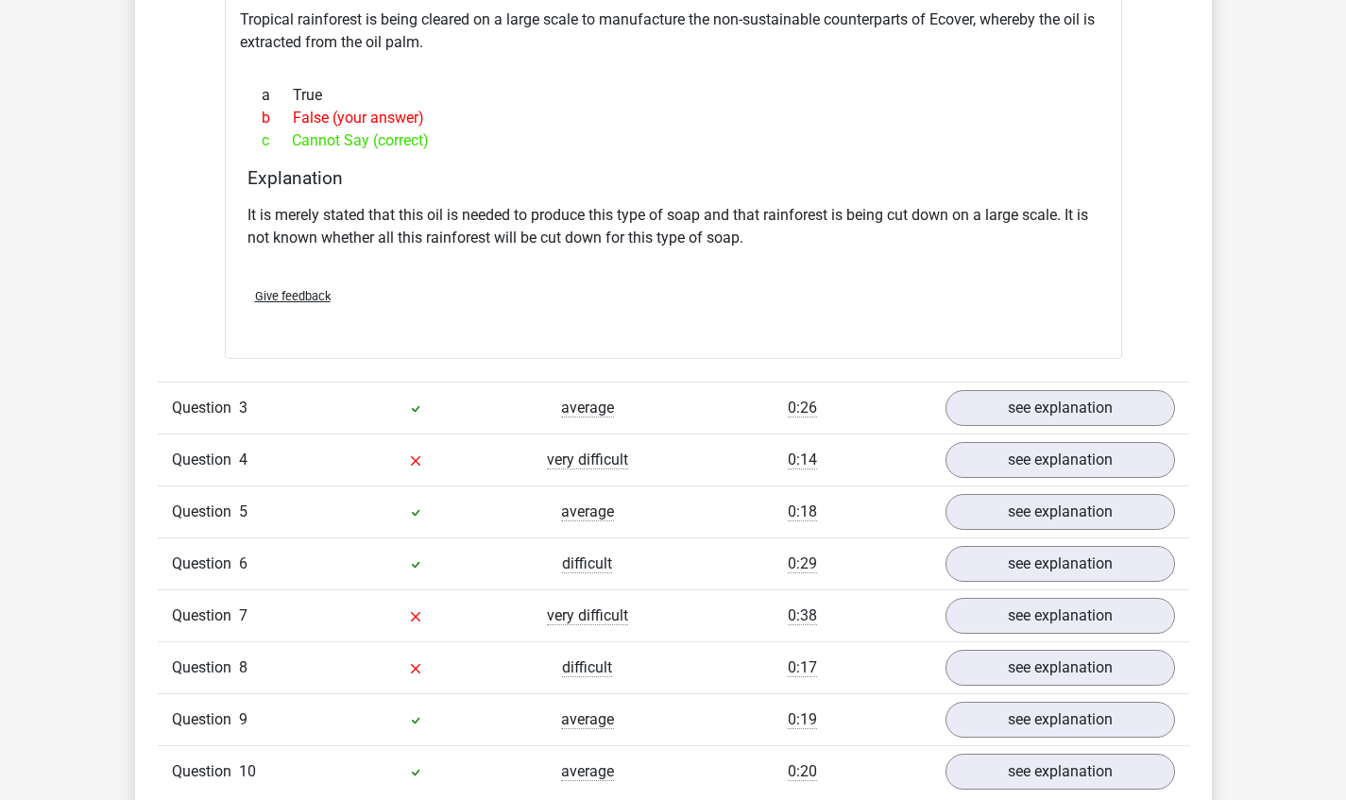
scroll to position [2474, 0]
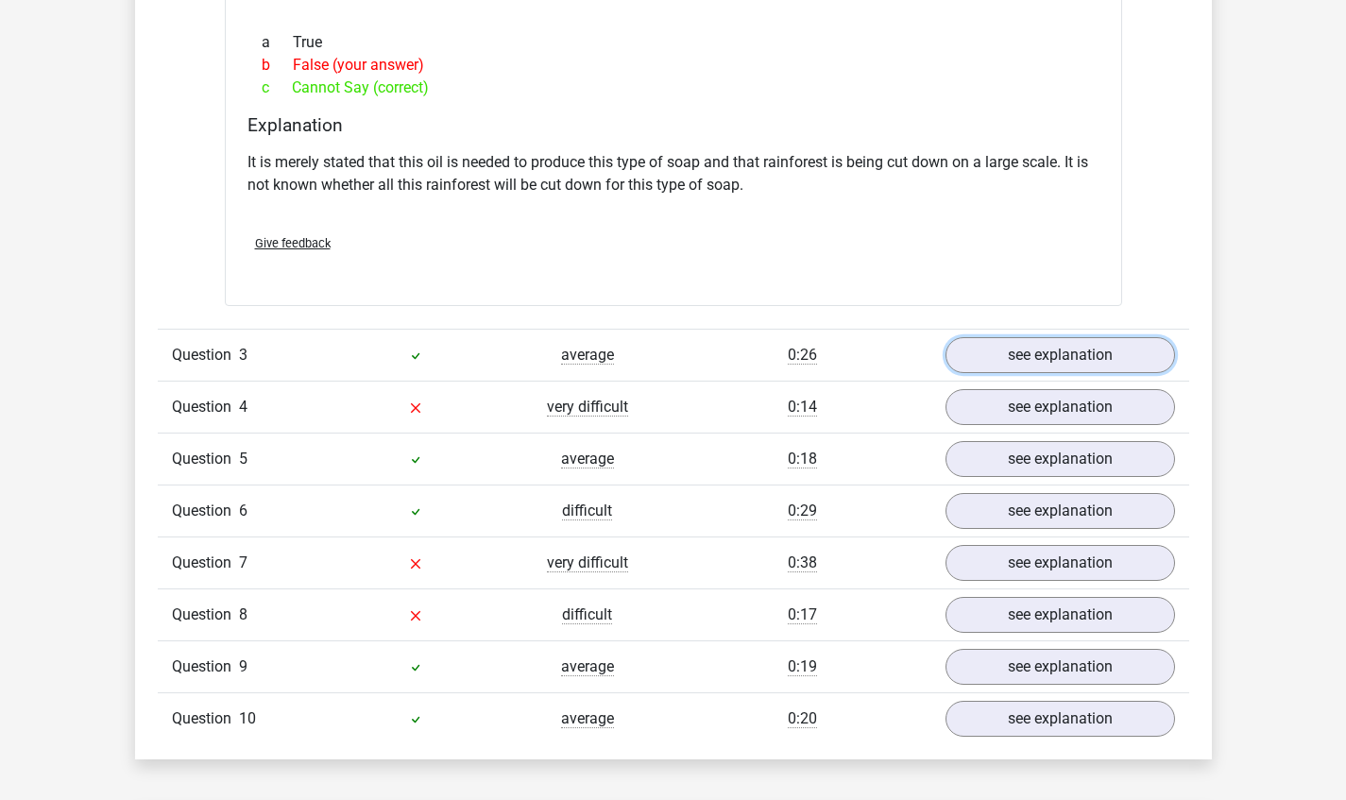
click at [1093, 366] on link "see explanation" at bounding box center [1059, 355] width 229 height 36
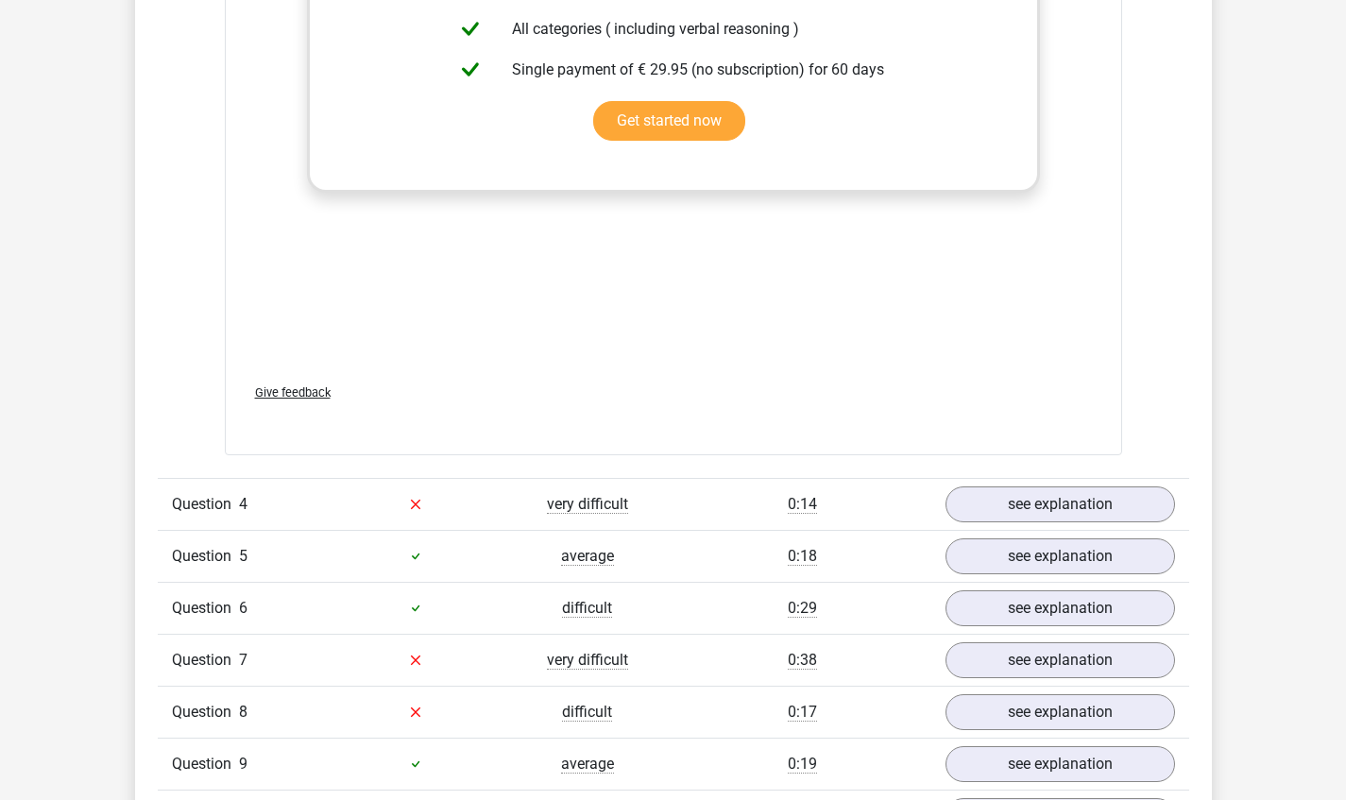
scroll to position [3533, 0]
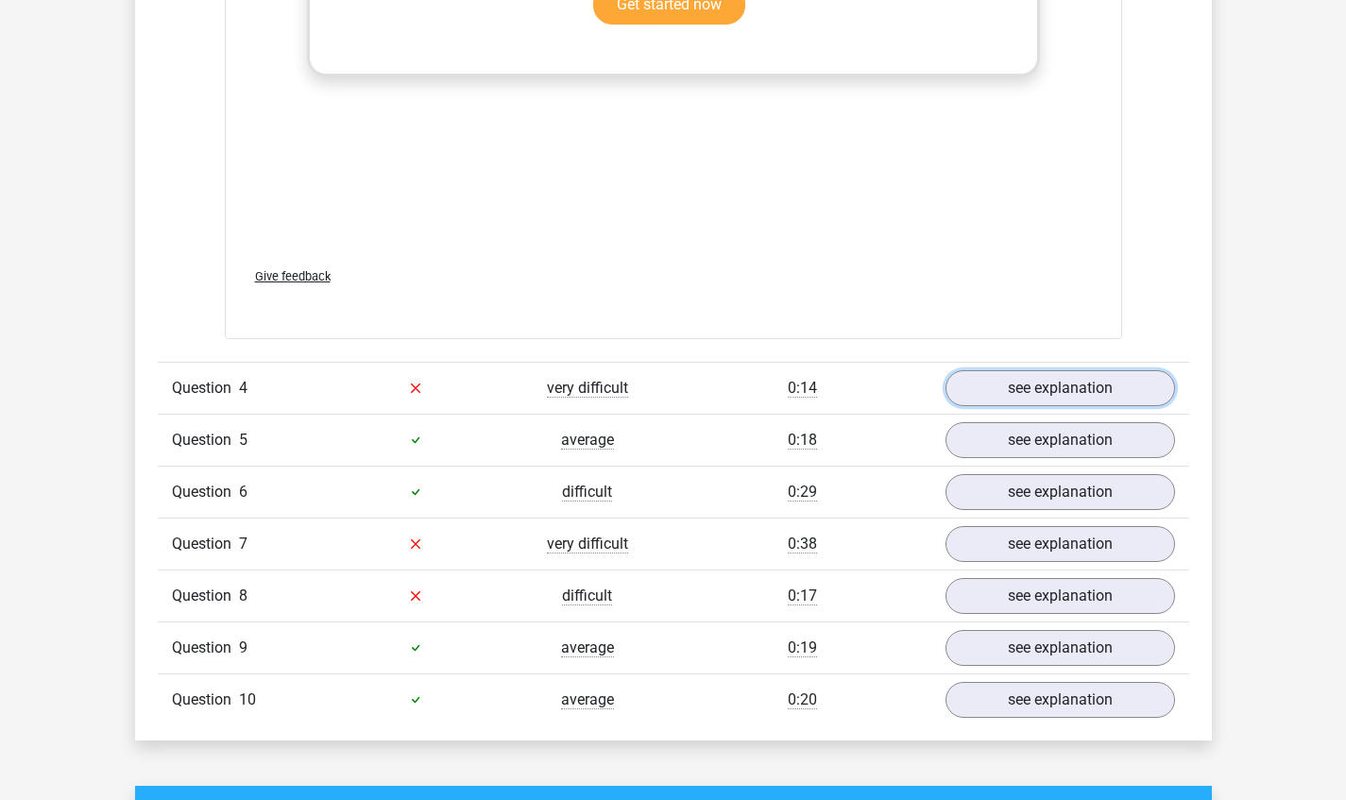
click at [1125, 389] on link "see explanation" at bounding box center [1059, 388] width 229 height 36
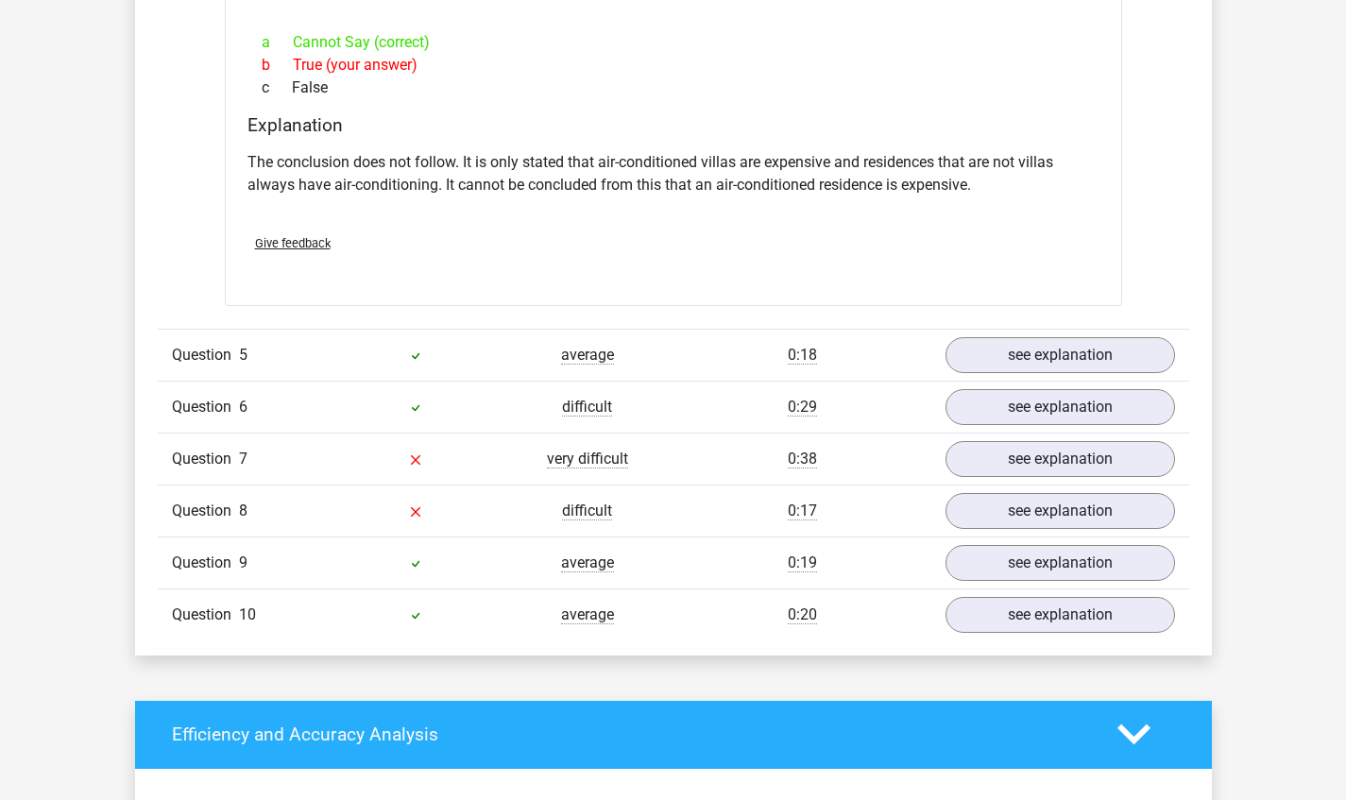
scroll to position [4192, 0]
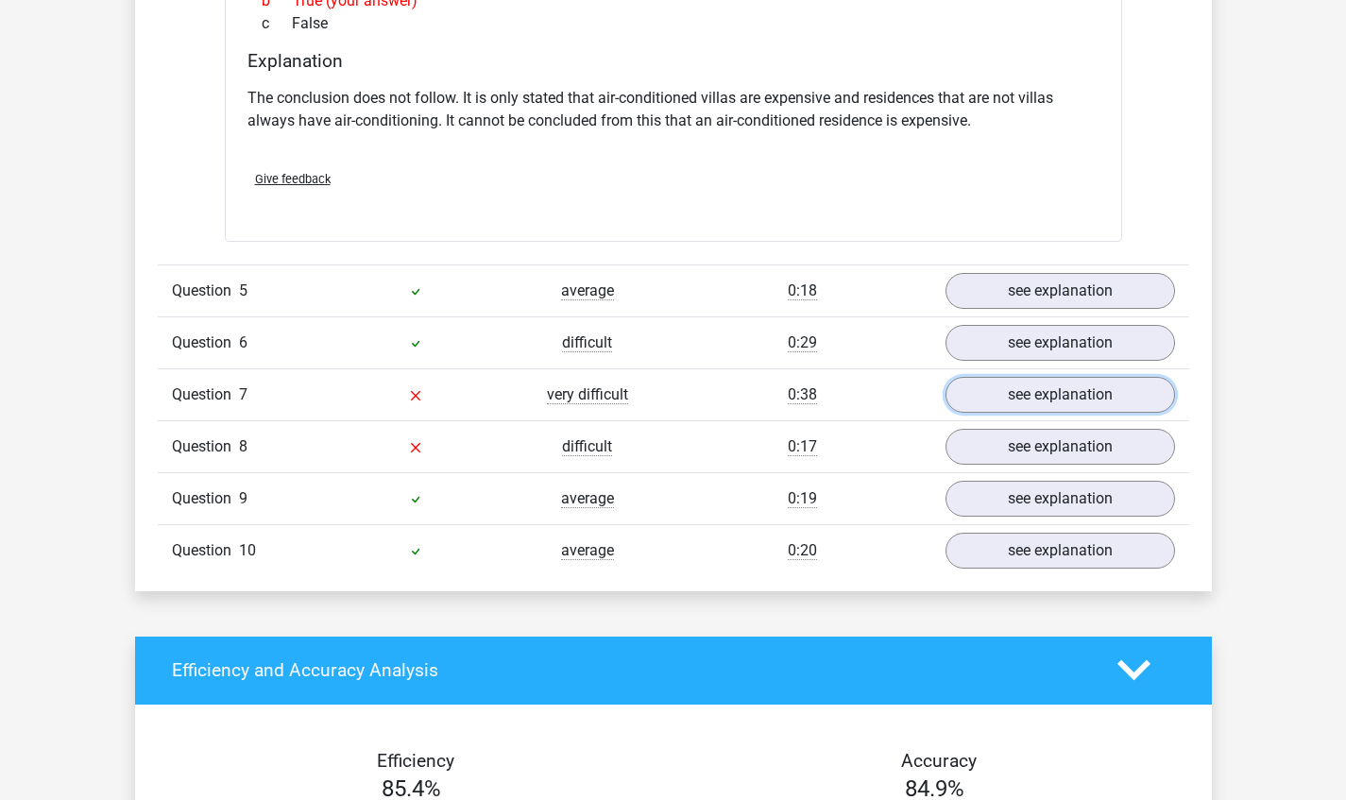
click at [1058, 403] on link "see explanation" at bounding box center [1059, 395] width 229 height 36
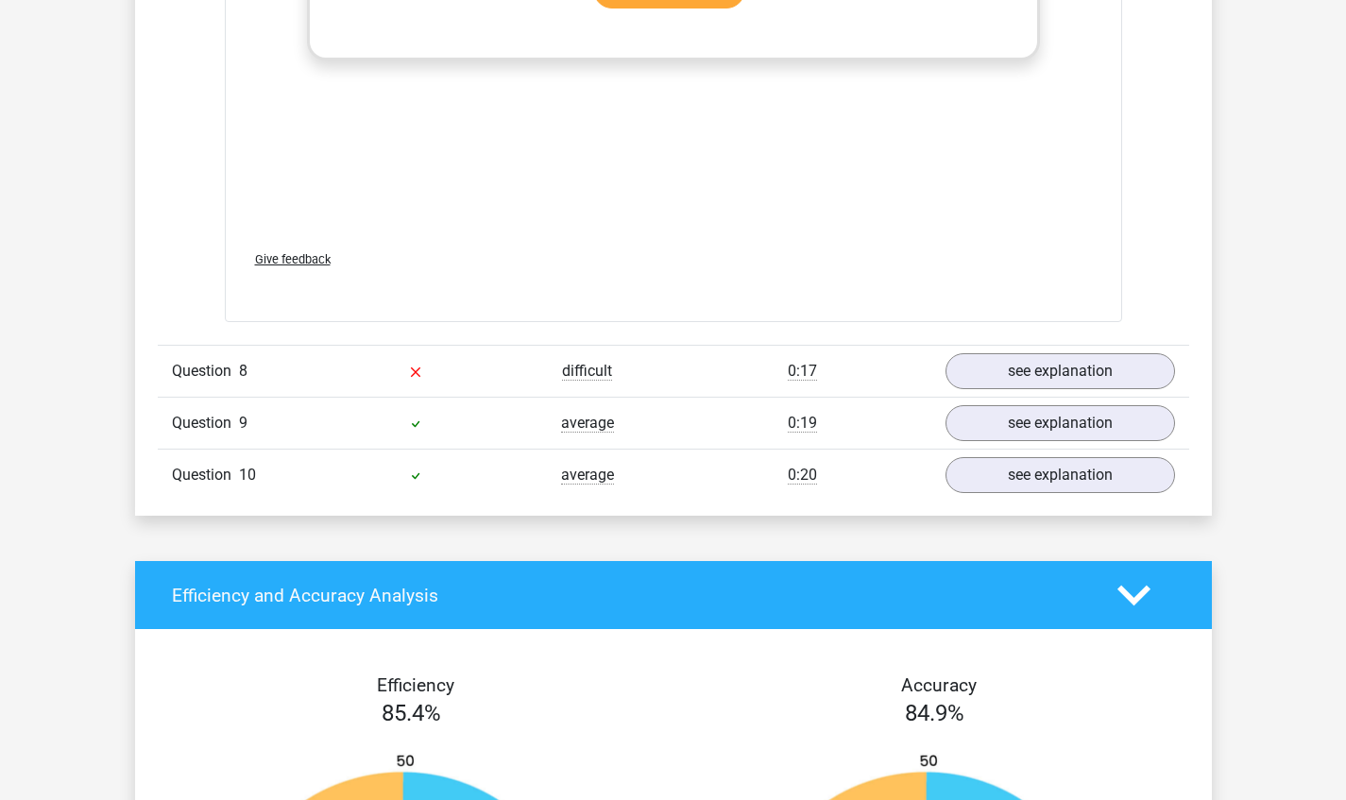
scroll to position [5256, 0]
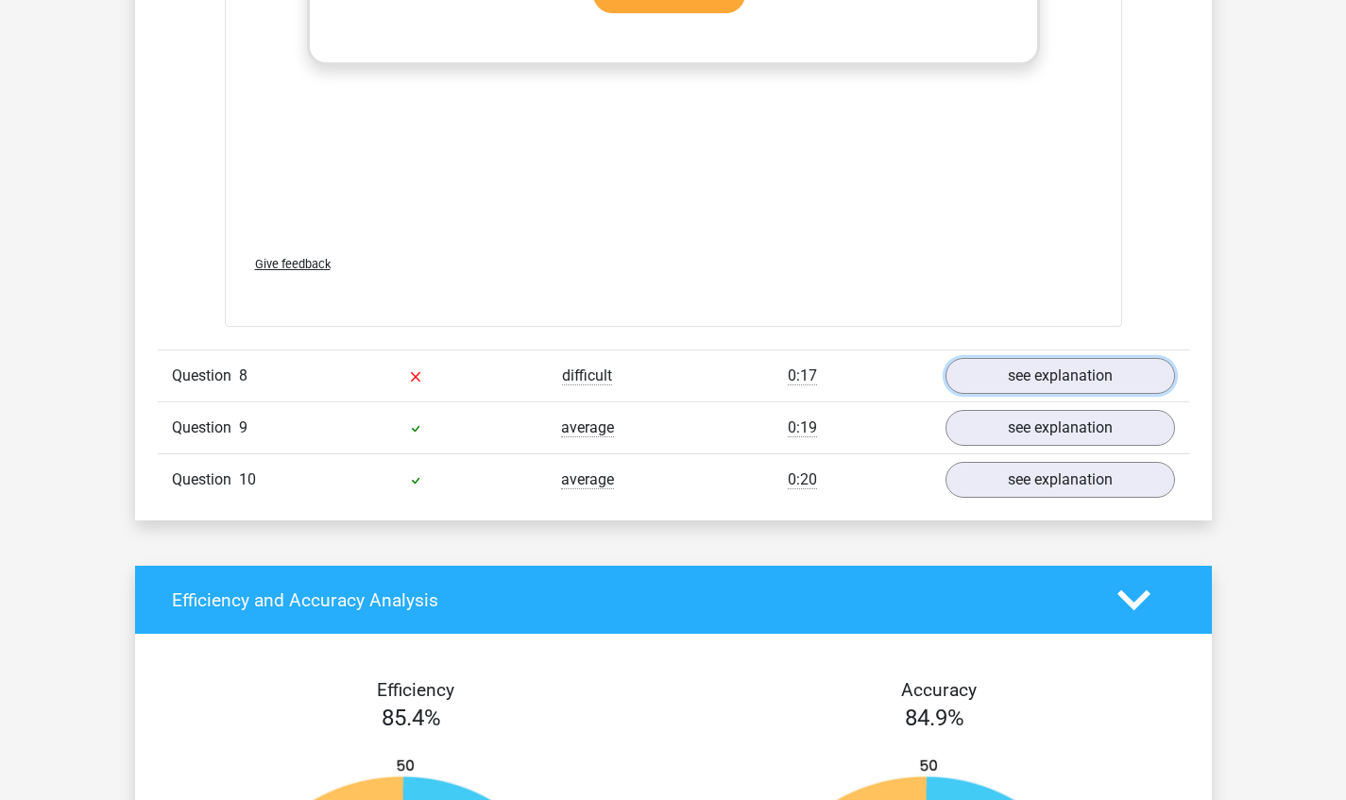
click at [1052, 375] on link "see explanation" at bounding box center [1059, 376] width 229 height 36
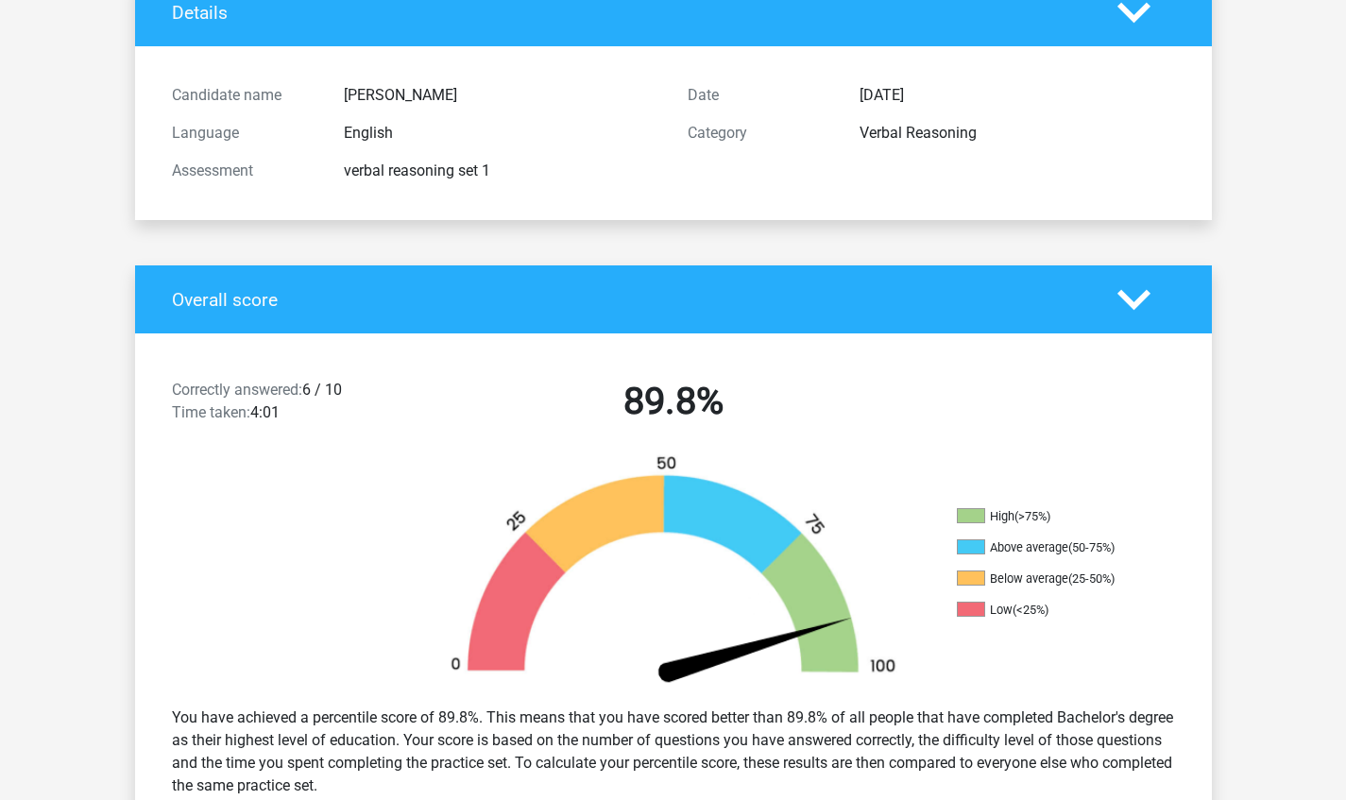
scroll to position [0, 0]
